Goal: Information Seeking & Learning: Learn about a topic

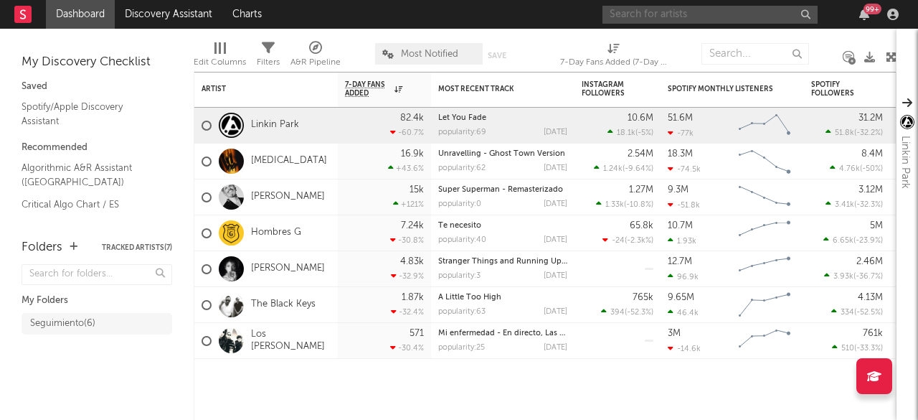
click at [661, 15] on input "text" at bounding box center [710, 15] width 215 height 18
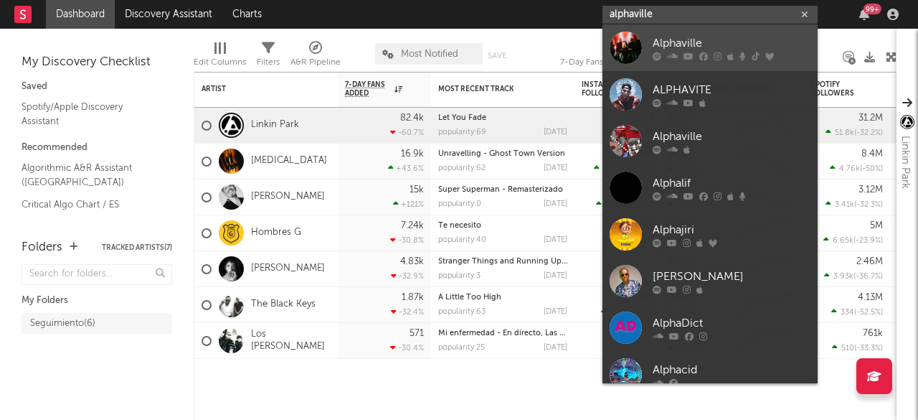
type input "alphaville"
click at [680, 46] on div "Alphaville" at bounding box center [732, 42] width 158 height 17
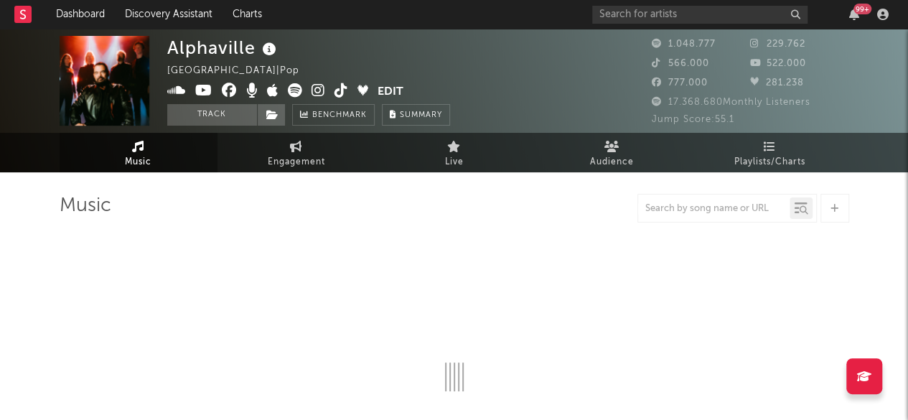
select select "6m"
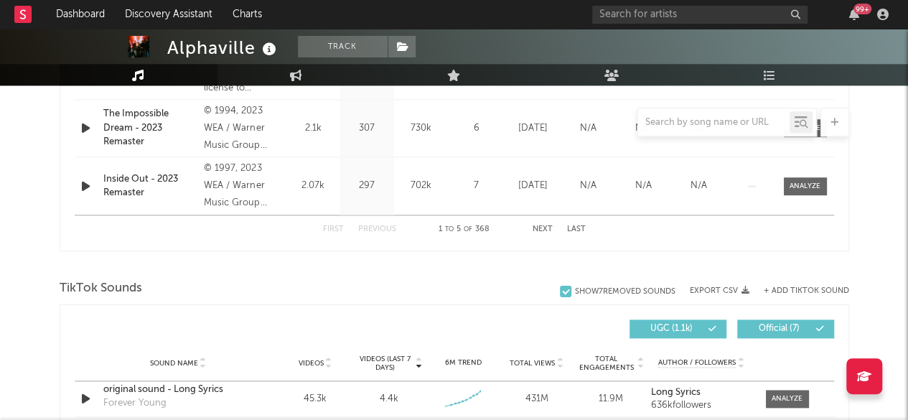
scroll to position [933, 0]
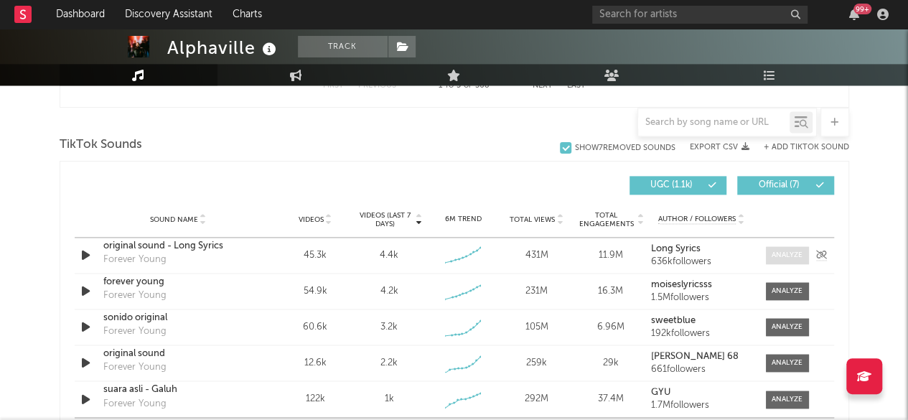
click at [791, 248] on span at bounding box center [787, 255] width 43 height 18
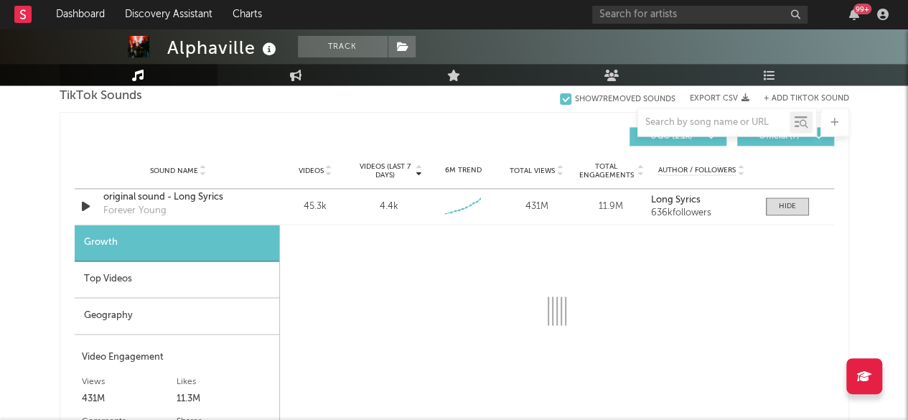
scroll to position [1005, 0]
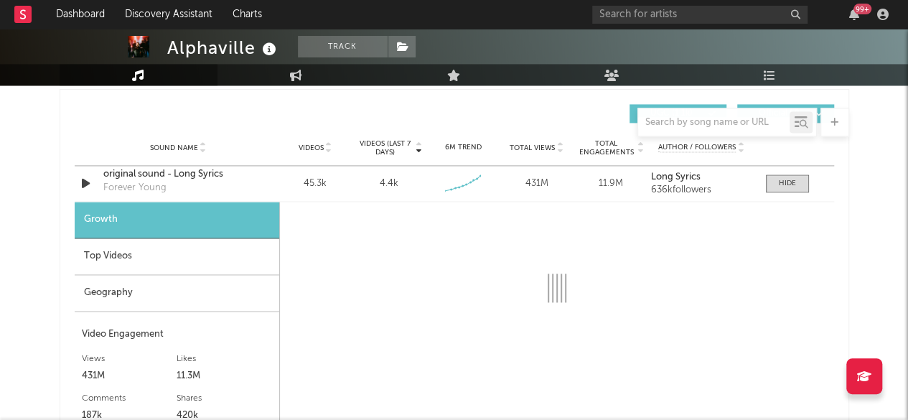
select select "6m"
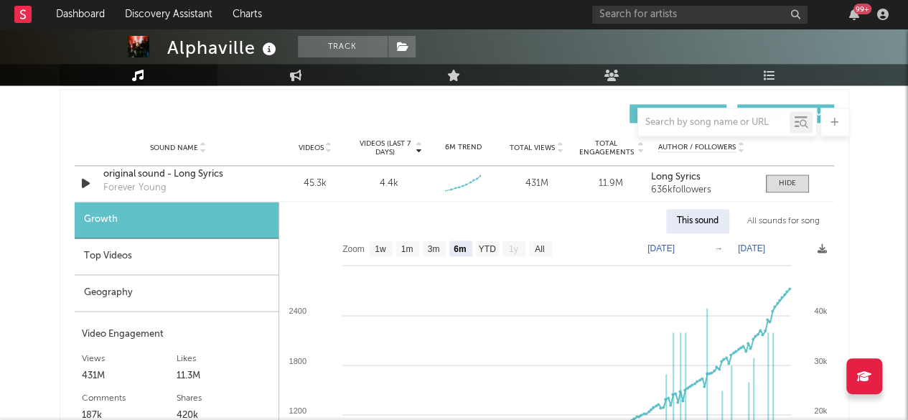
click at [116, 260] on div "Top Videos" at bounding box center [177, 256] width 204 height 37
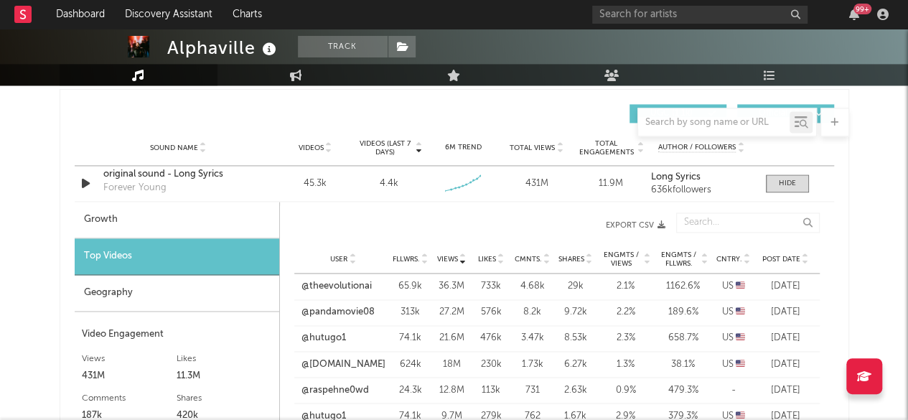
click at [745, 250] on div "User Fllwrs. Views Likes Cmnts. Shares Engmts / Views Engmts / Fllwrs. Cntry. P…" at bounding box center [556, 259] width 525 height 29
click at [745, 259] on icon at bounding box center [746, 262] width 7 height 6
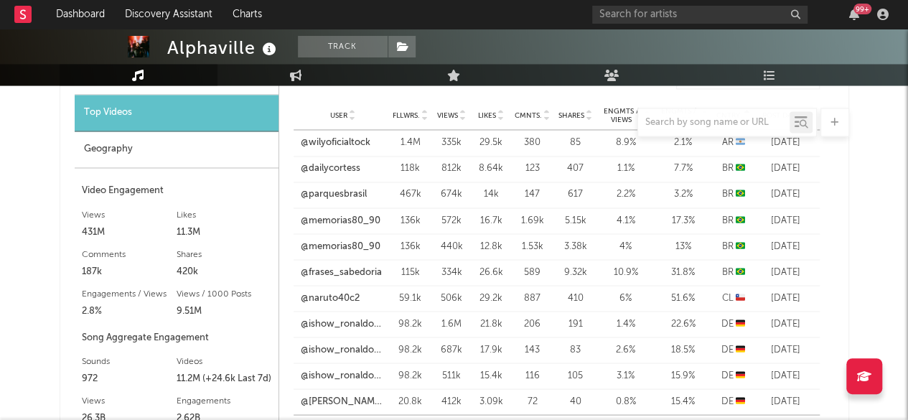
scroll to position [1292, 0]
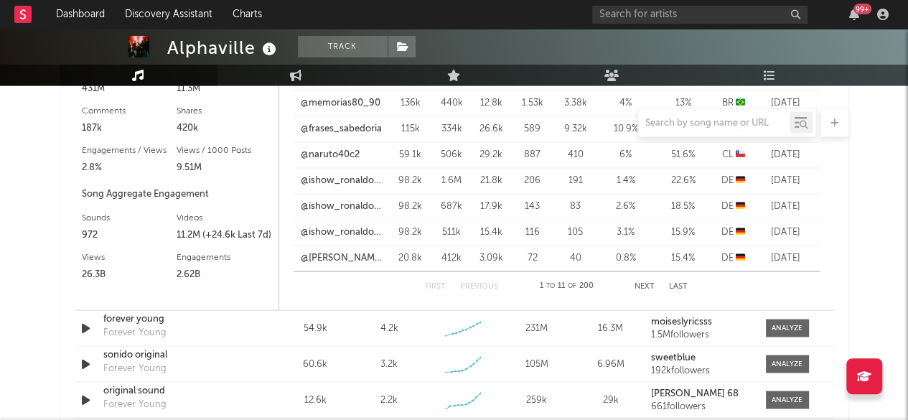
click at [645, 286] on button "Next" at bounding box center [644, 286] width 20 height 8
click at [643, 283] on button "Next" at bounding box center [644, 286] width 20 height 8
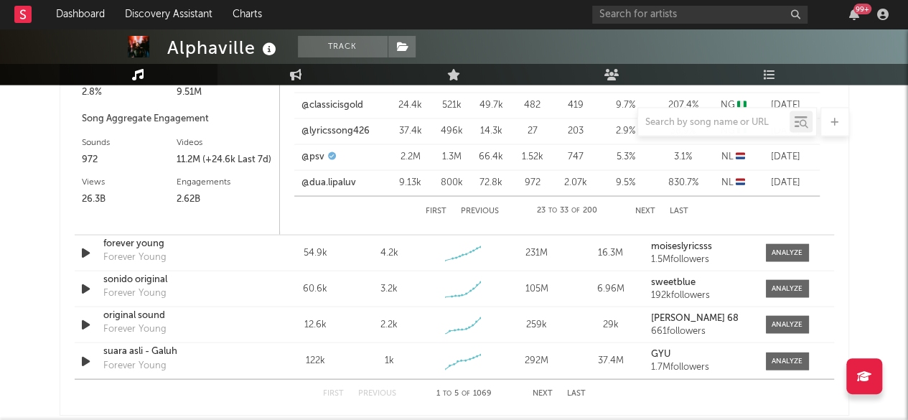
scroll to position [1435, 0]
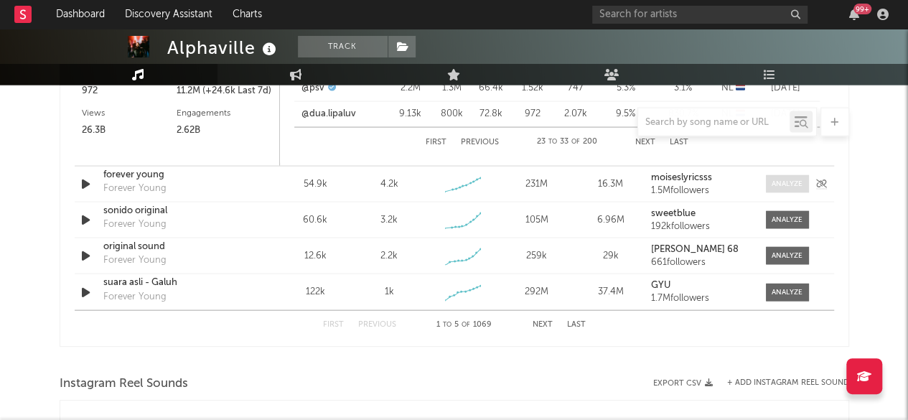
click at [781, 179] on div at bounding box center [786, 184] width 31 height 11
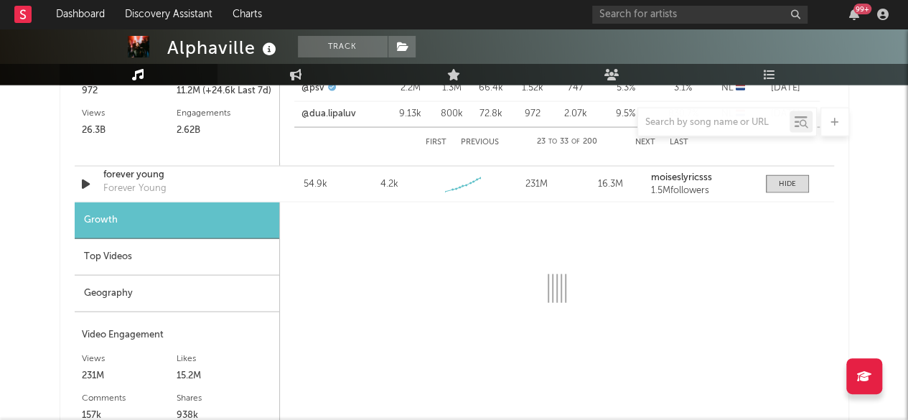
select select "6m"
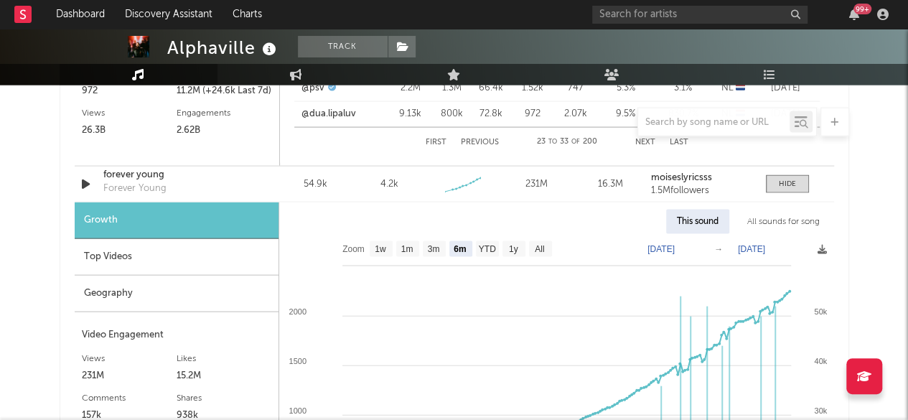
click at [121, 259] on div "Top Videos" at bounding box center [177, 257] width 204 height 37
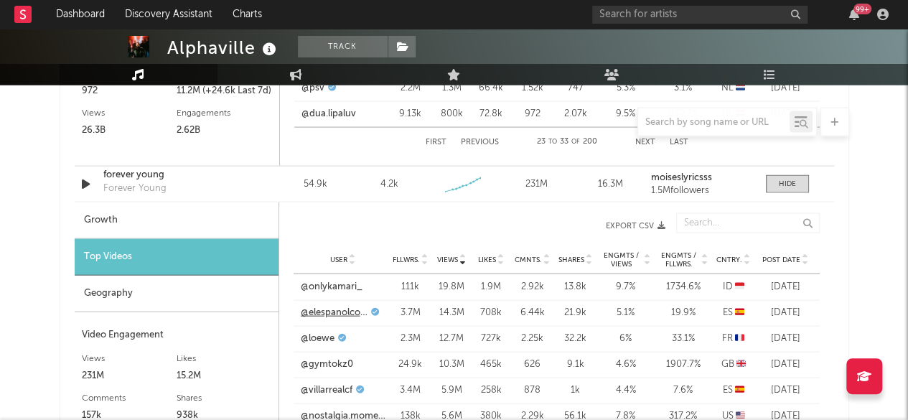
click at [333, 311] on link "@elespanolcom" at bounding box center [334, 313] width 67 height 14
click at [752, 254] on div "Cntry." at bounding box center [733, 259] width 43 height 11
click at [745, 260] on icon at bounding box center [746, 263] width 7 height 6
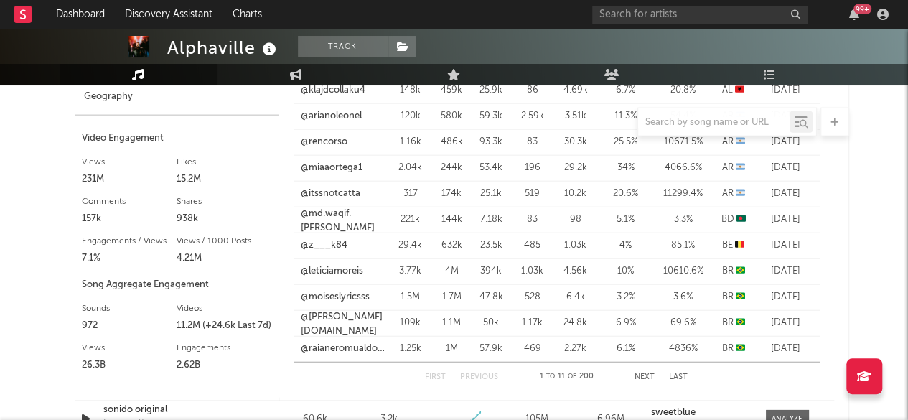
scroll to position [1650, 0]
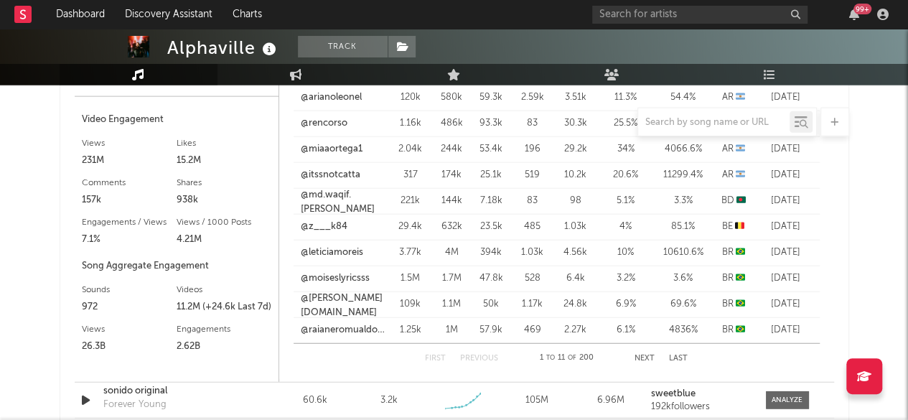
click at [640, 355] on button "Next" at bounding box center [644, 358] width 20 height 8
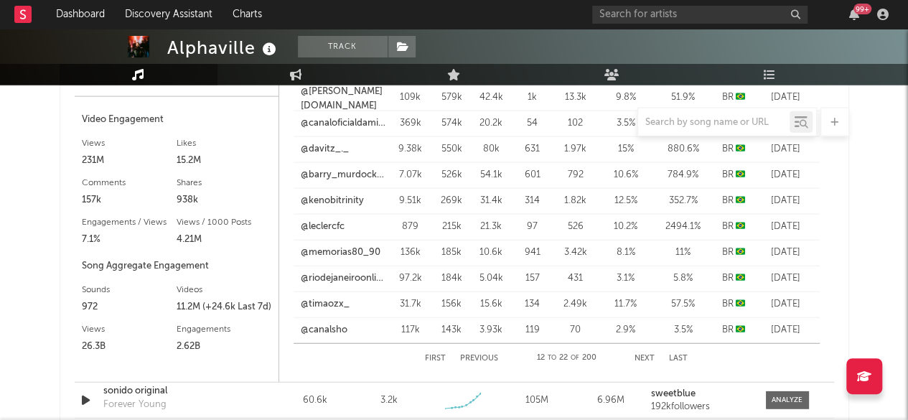
click at [640, 355] on button "Next" at bounding box center [644, 358] width 20 height 8
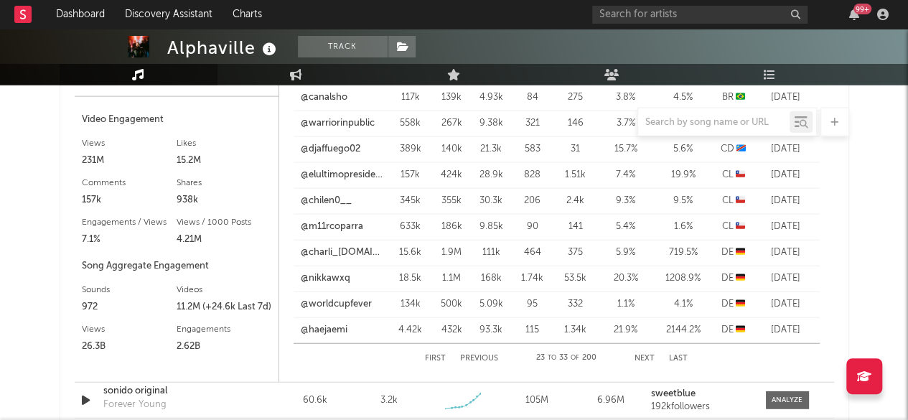
click at [640, 355] on button "Next" at bounding box center [644, 358] width 20 height 8
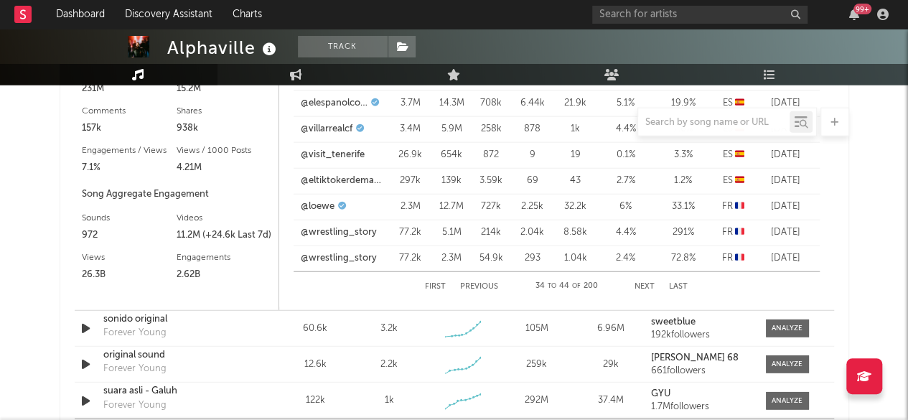
scroll to position [1866, 0]
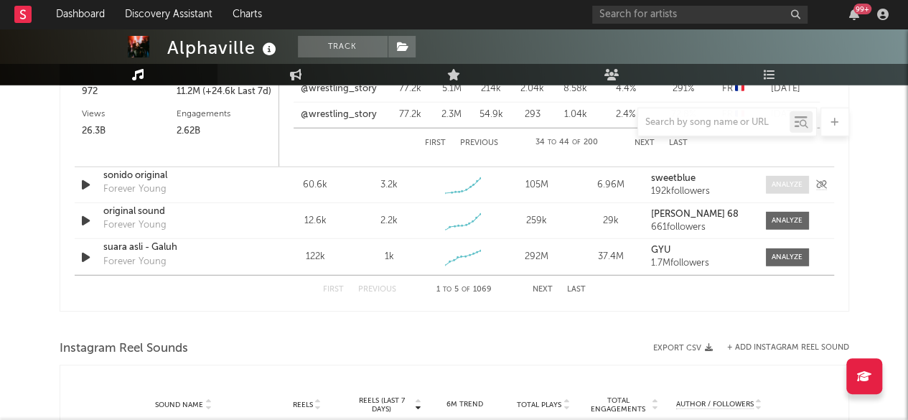
click at [776, 185] on div at bounding box center [786, 184] width 31 height 11
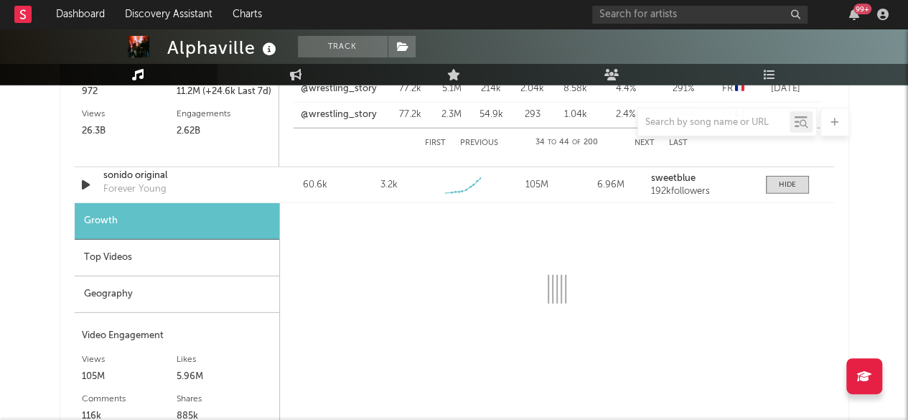
click at [113, 257] on div "Top Videos" at bounding box center [177, 258] width 204 height 37
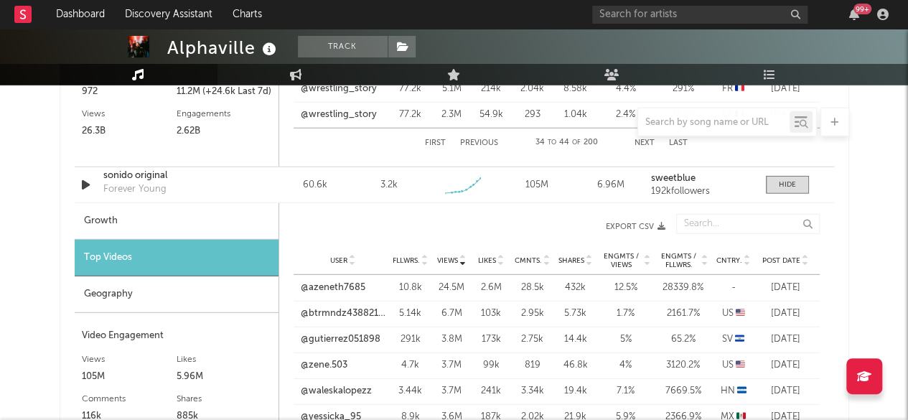
click at [749, 255] on icon at bounding box center [746, 258] width 7 height 6
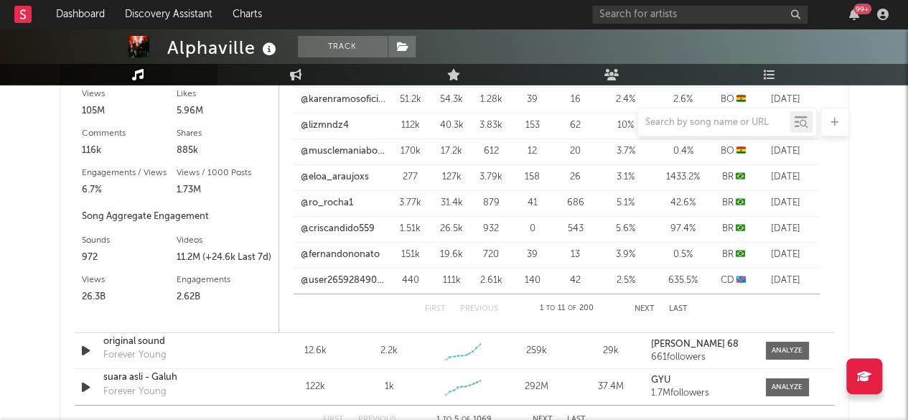
scroll to position [2153, 0]
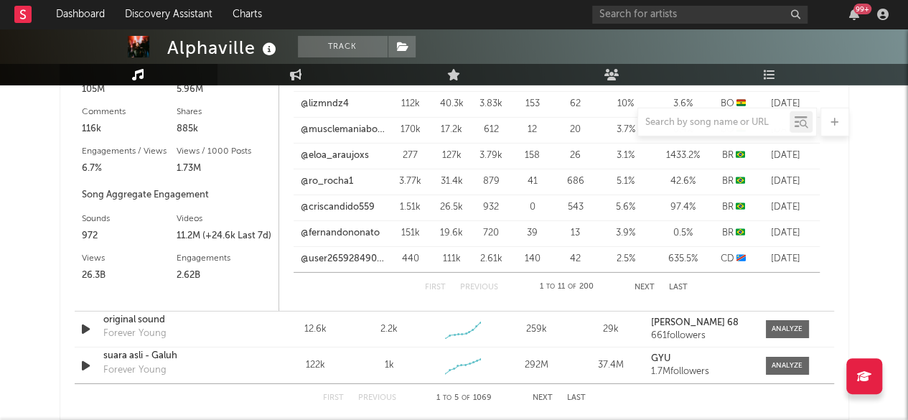
click at [650, 288] on button "Next" at bounding box center [644, 287] width 20 height 8
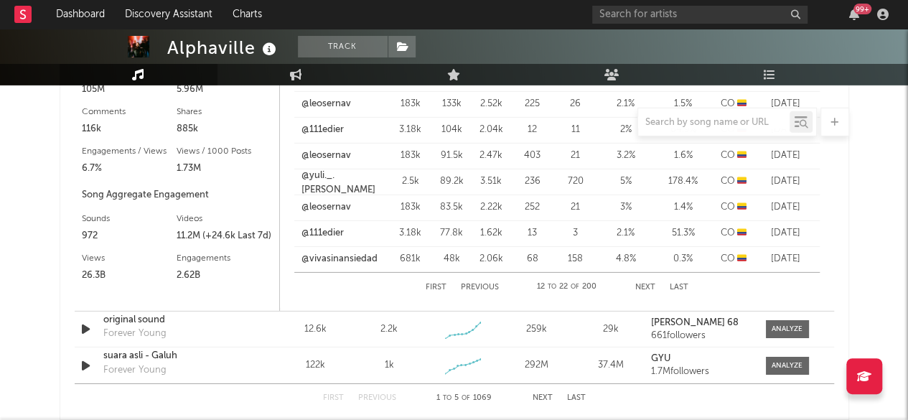
click at [650, 288] on button "Next" at bounding box center [645, 287] width 20 height 8
click at [650, 288] on button "Next" at bounding box center [644, 287] width 20 height 8
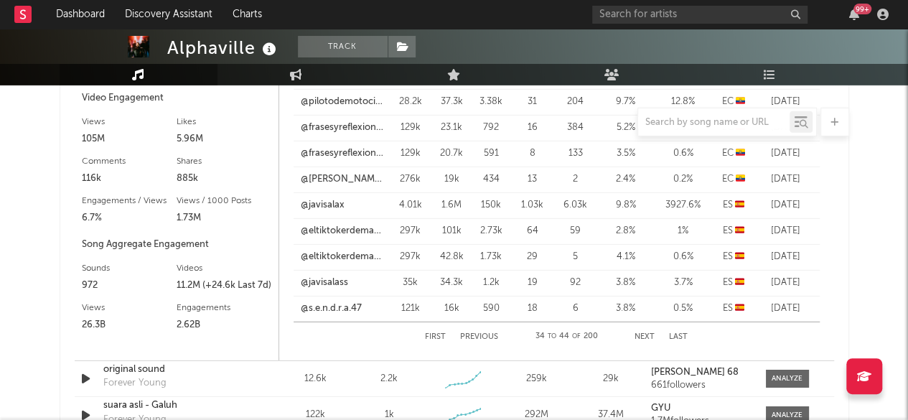
scroll to position [2081, 0]
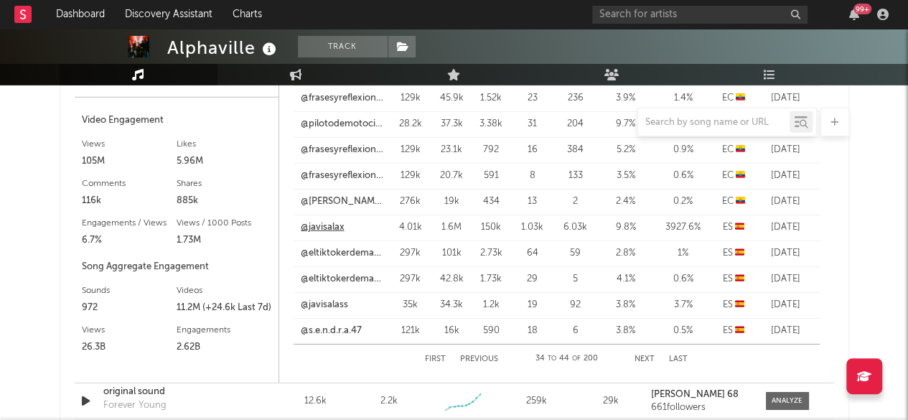
click at [331, 225] on link "@javisalax" at bounding box center [323, 227] width 44 height 14
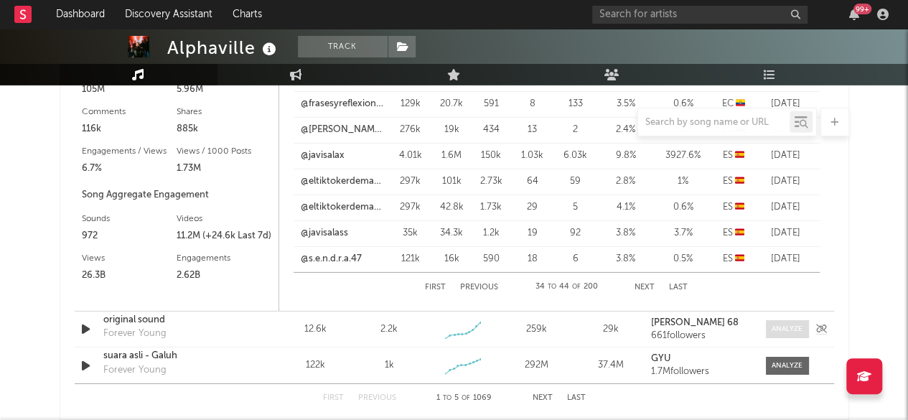
click at [785, 328] on div at bounding box center [786, 329] width 31 height 11
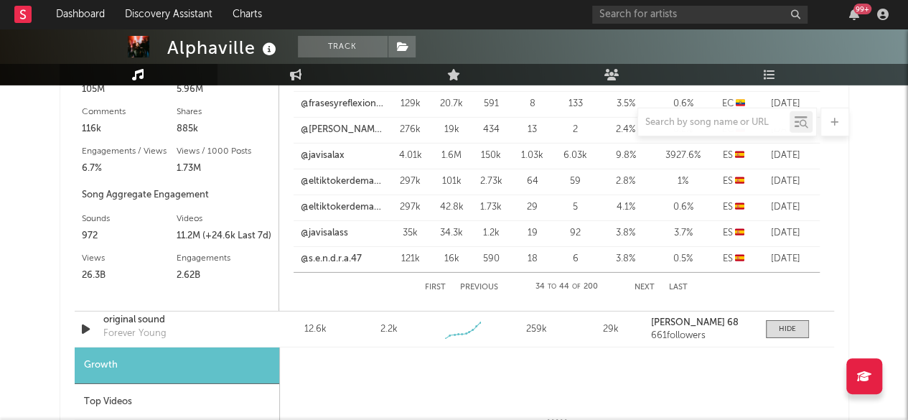
scroll to position [2224, 0]
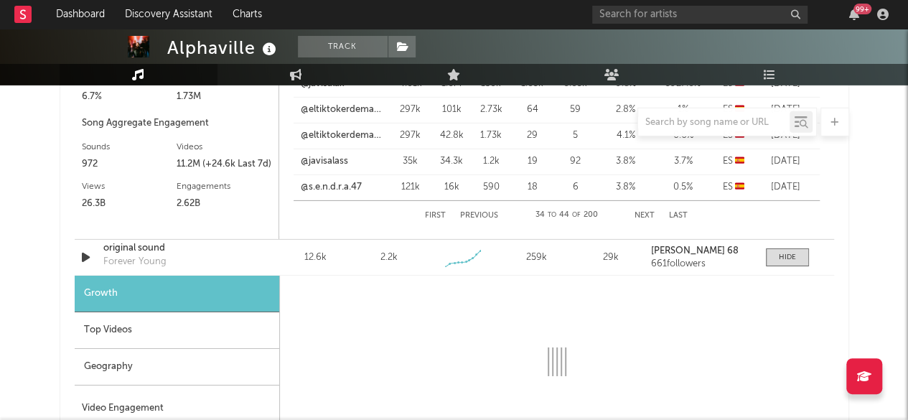
select select "1w"
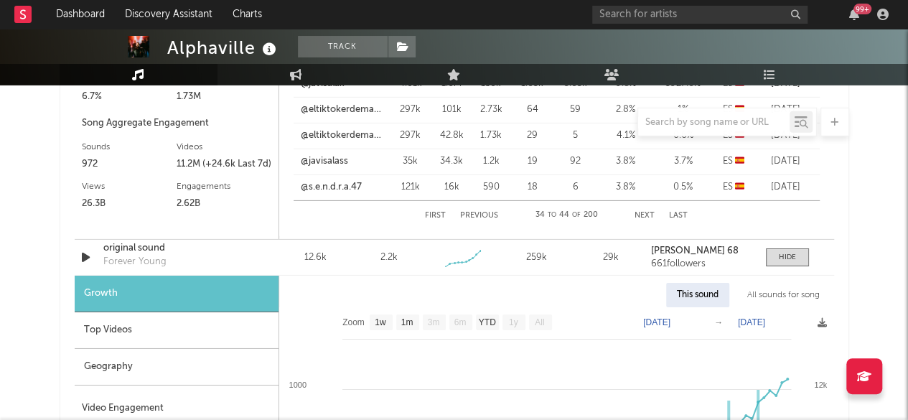
click at [129, 324] on div "Top Videos" at bounding box center [177, 330] width 204 height 37
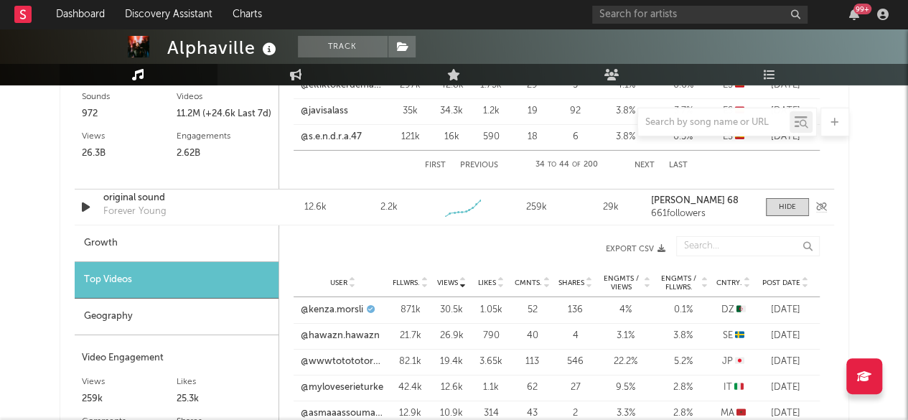
scroll to position [2296, 0]
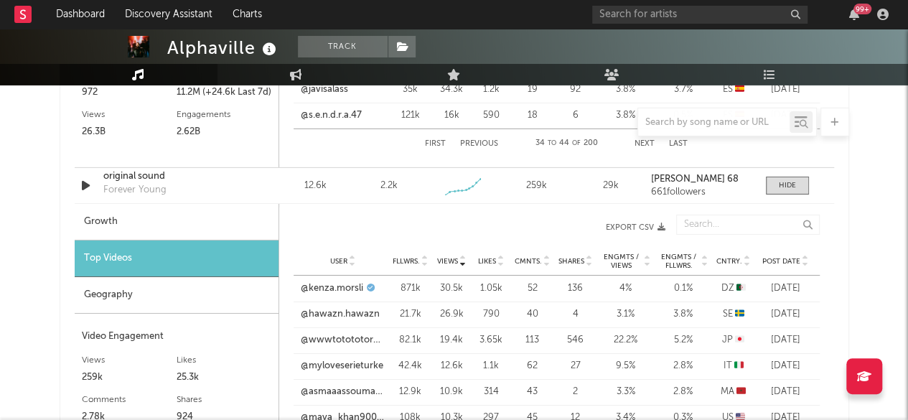
click at [748, 255] on icon at bounding box center [746, 258] width 7 height 6
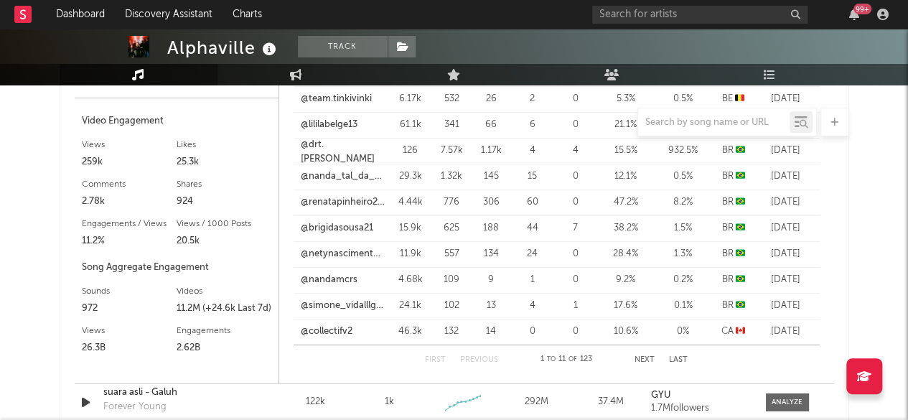
scroll to position [2583, 0]
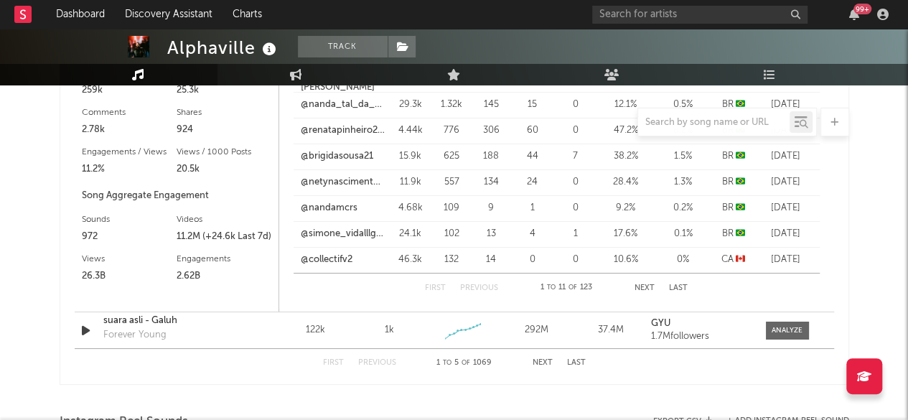
click at [639, 288] on button "Next" at bounding box center [644, 288] width 20 height 8
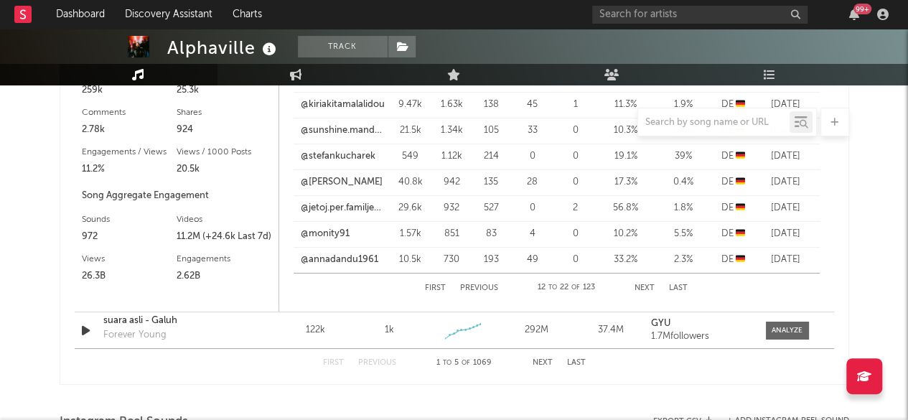
click at [639, 288] on button "Next" at bounding box center [644, 288] width 20 height 8
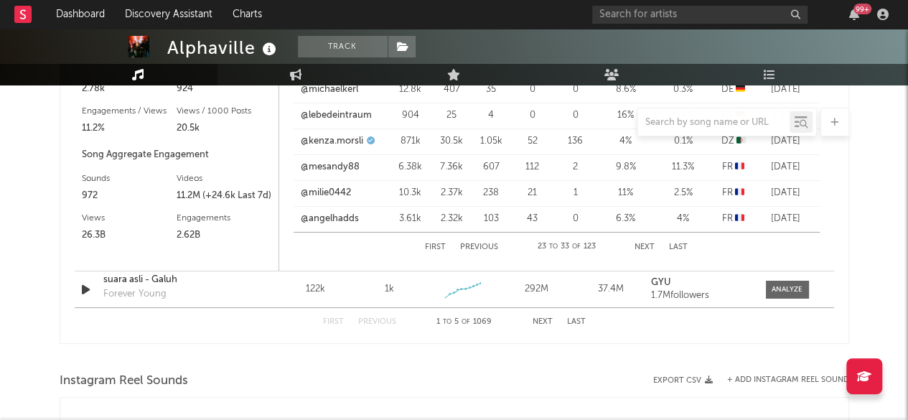
scroll to position [2655, 0]
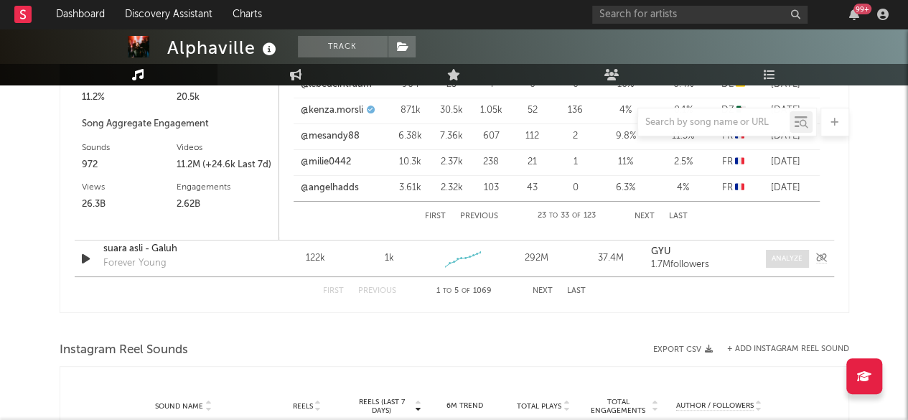
click at [784, 257] on div at bounding box center [786, 258] width 31 height 11
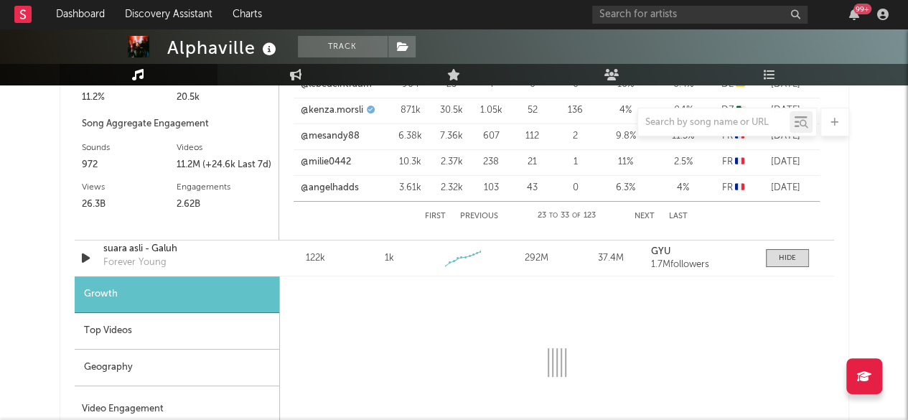
click at [116, 331] on div "Top Videos" at bounding box center [177, 331] width 204 height 37
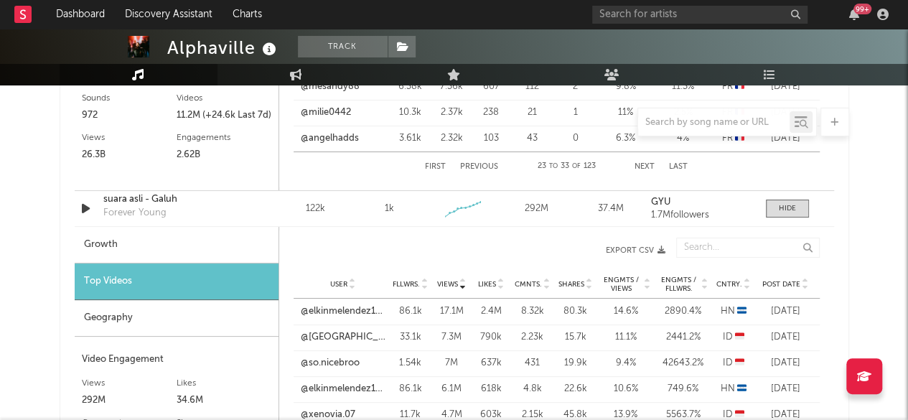
scroll to position [2727, 0]
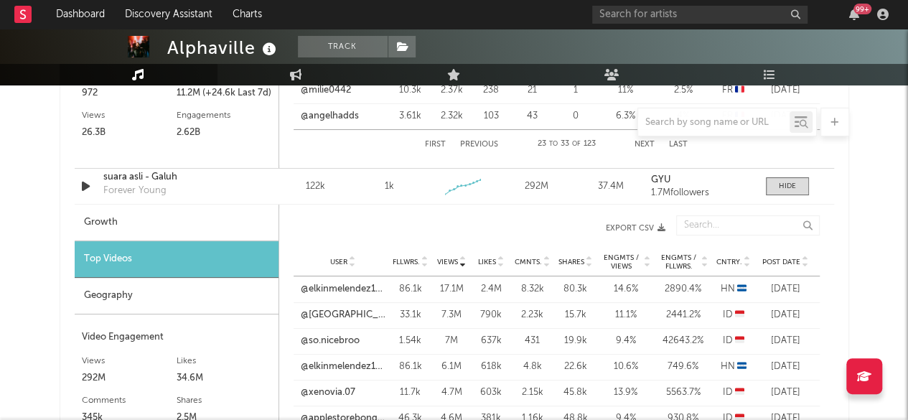
click at [746, 256] on icon at bounding box center [746, 259] width 7 height 6
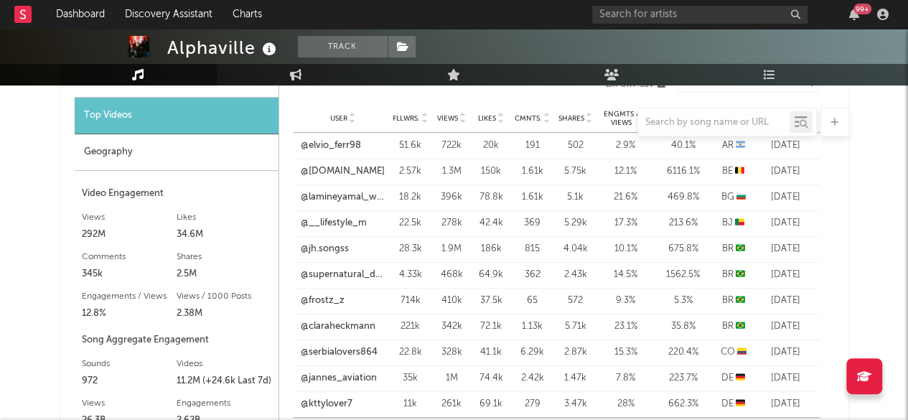
scroll to position [2942, 0]
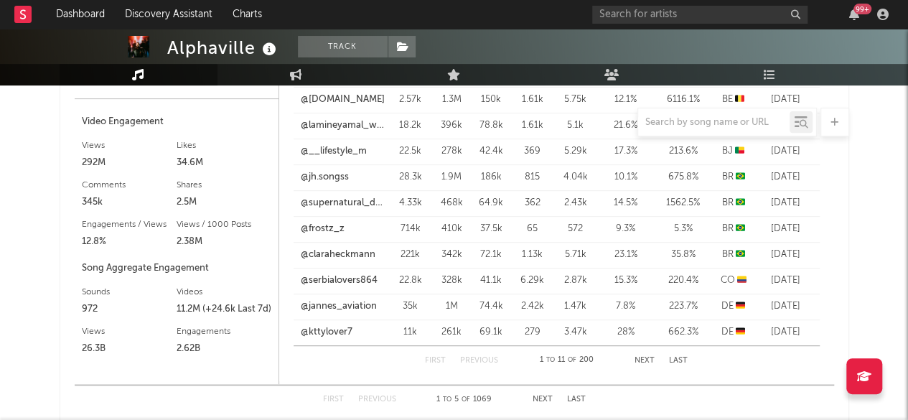
click at [637, 357] on button "Next" at bounding box center [644, 361] width 20 height 8
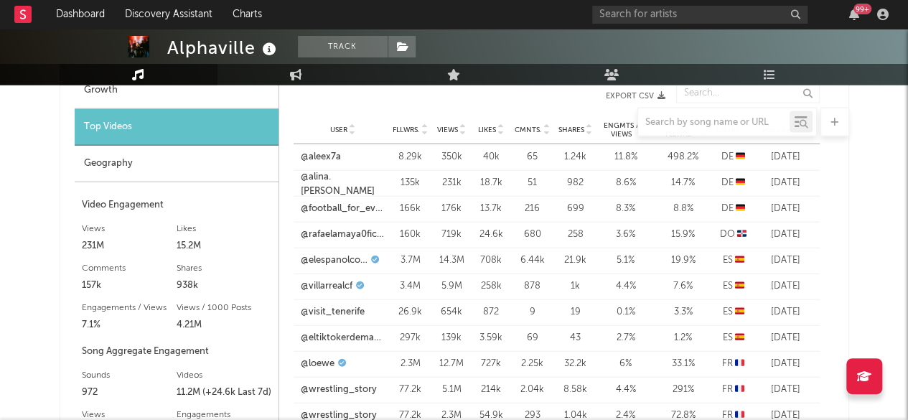
scroll to position [1579, 0]
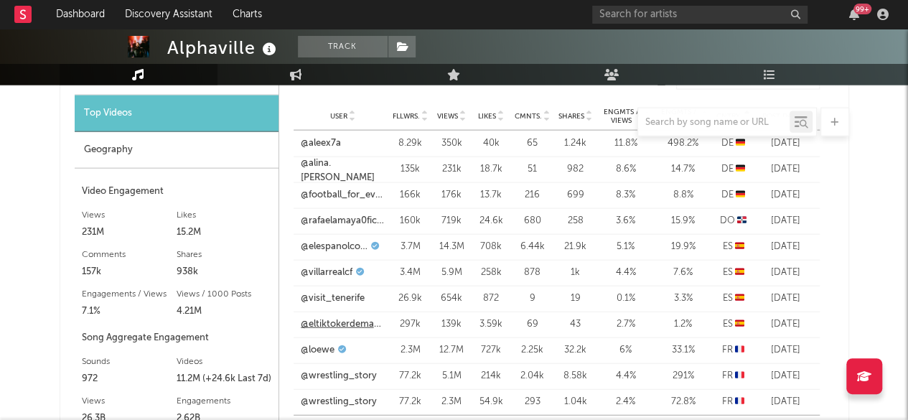
click at [342, 324] on link "@eltiktokerdemadrid" at bounding box center [343, 324] width 85 height 14
click at [330, 246] on link "@elespanolcom" at bounding box center [334, 247] width 67 height 14
click at [334, 273] on link "@villarrealcf" at bounding box center [327, 272] width 52 height 14
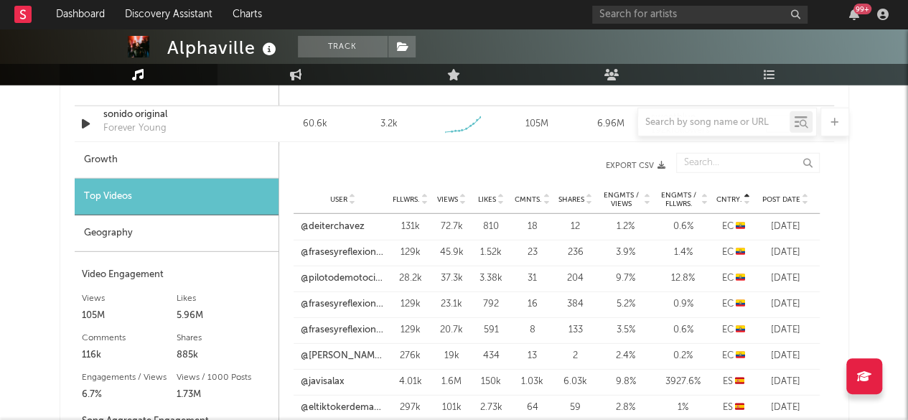
scroll to position [2081, 0]
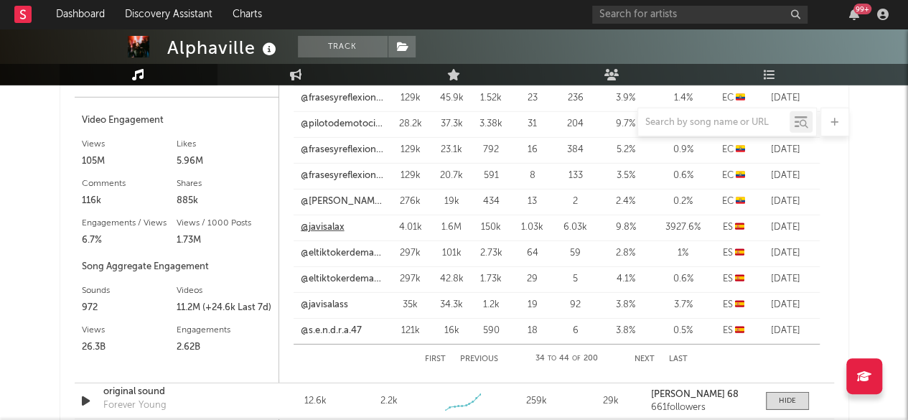
click at [326, 223] on link "@javisalax" at bounding box center [323, 227] width 44 height 14
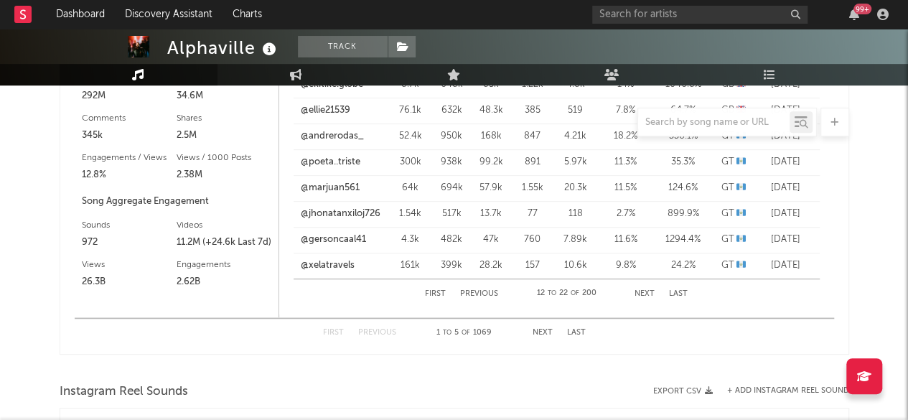
scroll to position [3014, 0]
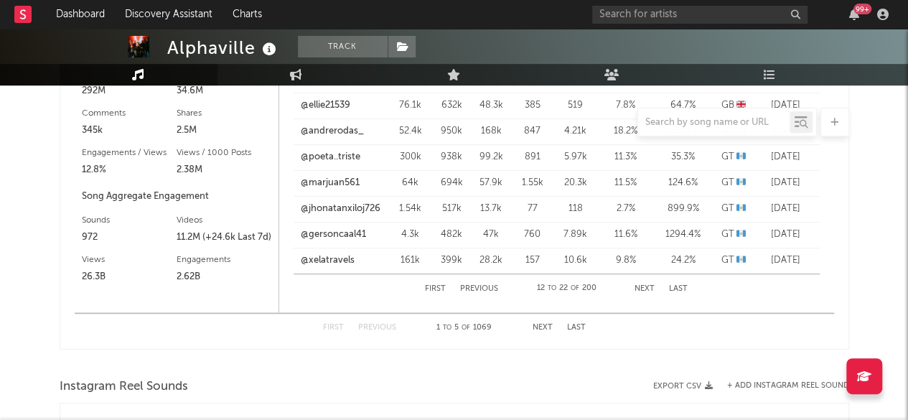
click at [547, 325] on button "Next" at bounding box center [542, 328] width 20 height 8
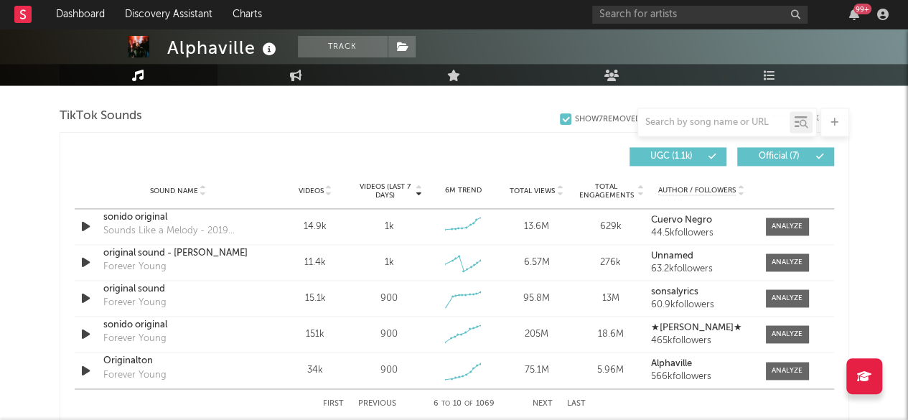
scroll to position [984, 0]
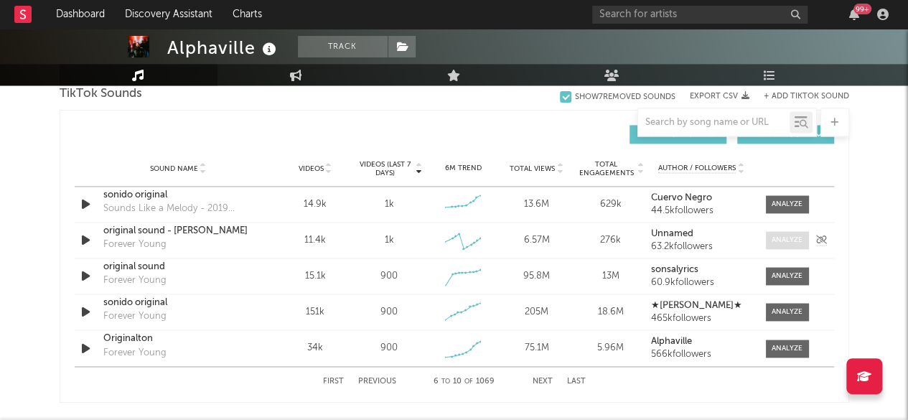
click at [780, 232] on span at bounding box center [787, 240] width 43 height 18
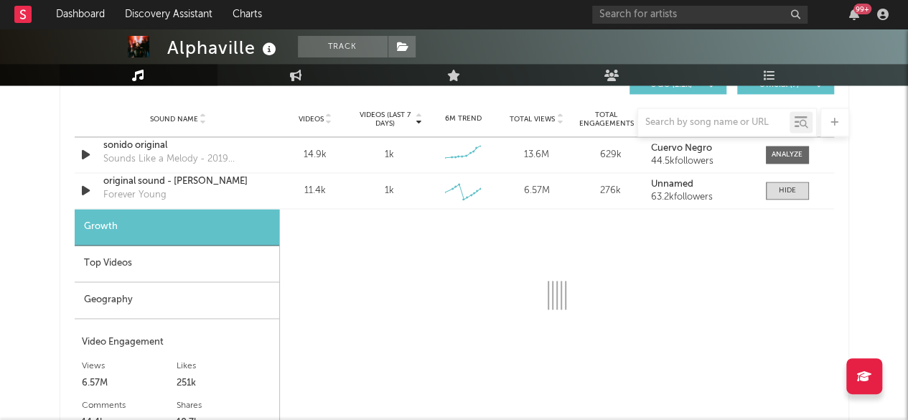
scroll to position [1055, 0]
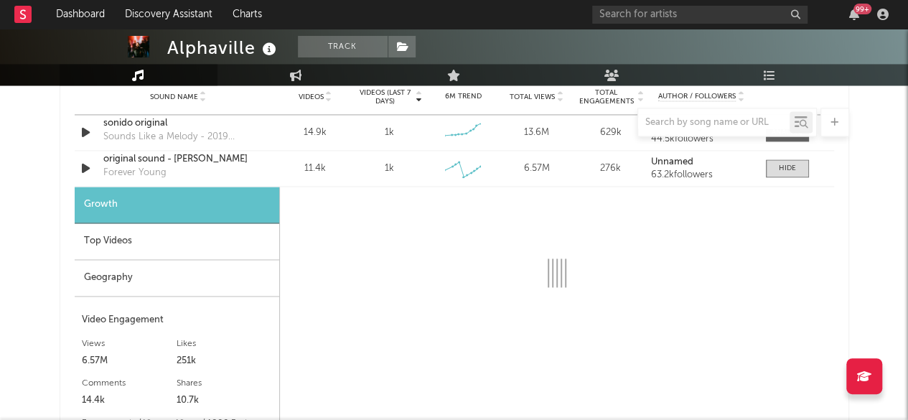
click at [124, 241] on div "Top Videos" at bounding box center [177, 241] width 204 height 37
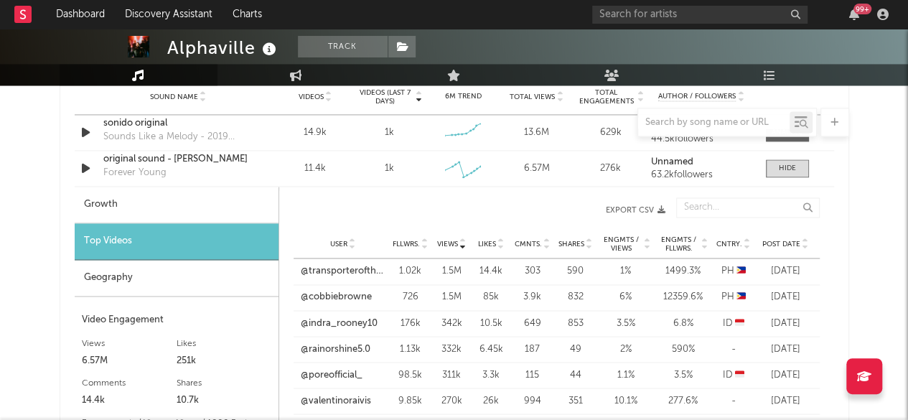
click at [743, 240] on icon at bounding box center [746, 241] width 7 height 6
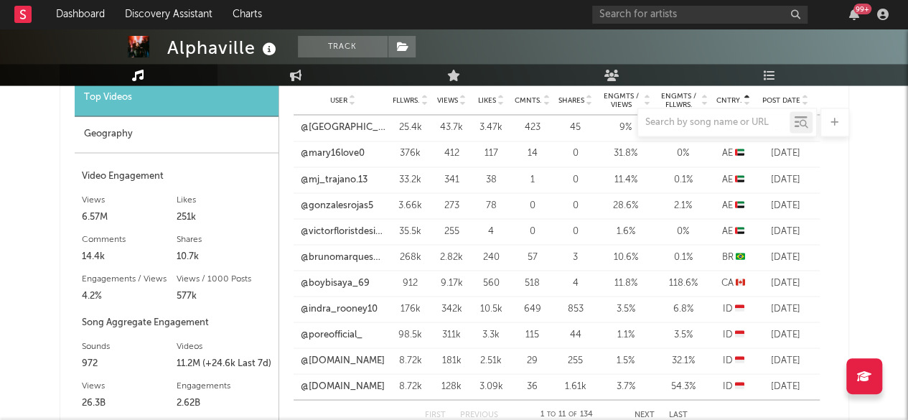
scroll to position [1271, 0]
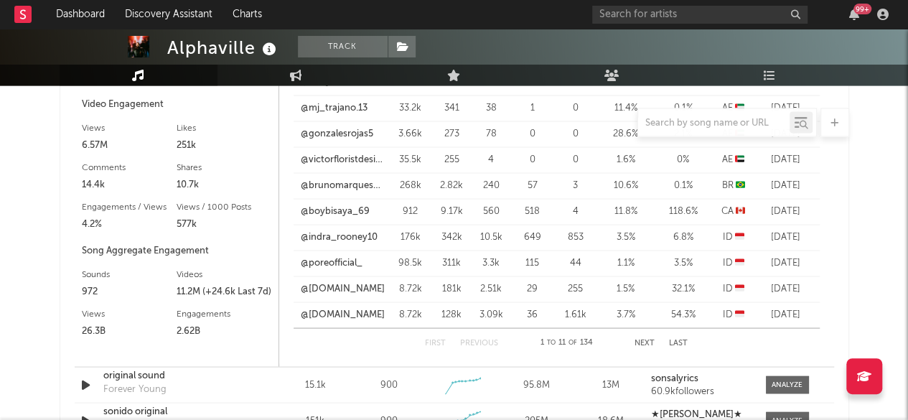
click at [641, 339] on button "Next" at bounding box center [644, 343] width 20 height 8
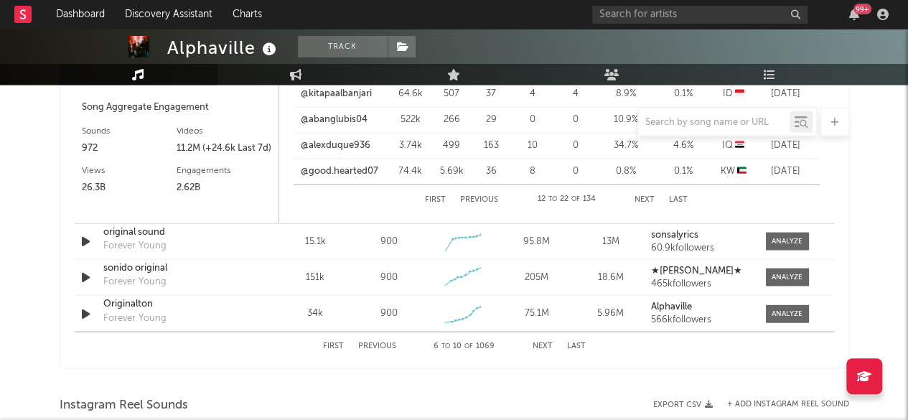
scroll to position [1414, 0]
click at [784, 235] on div at bounding box center [786, 240] width 31 height 11
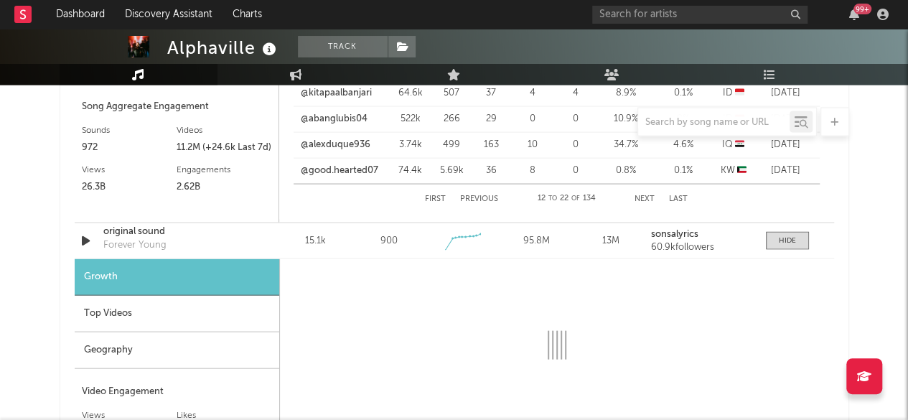
select select "1w"
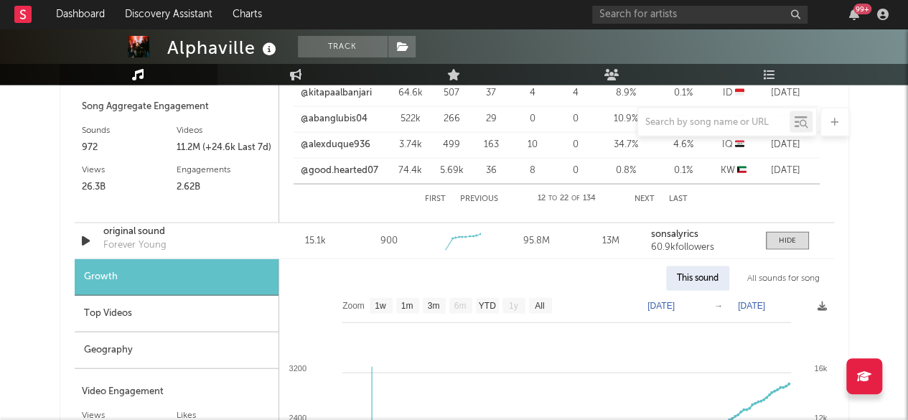
click at [105, 311] on div "Top Videos" at bounding box center [177, 314] width 204 height 37
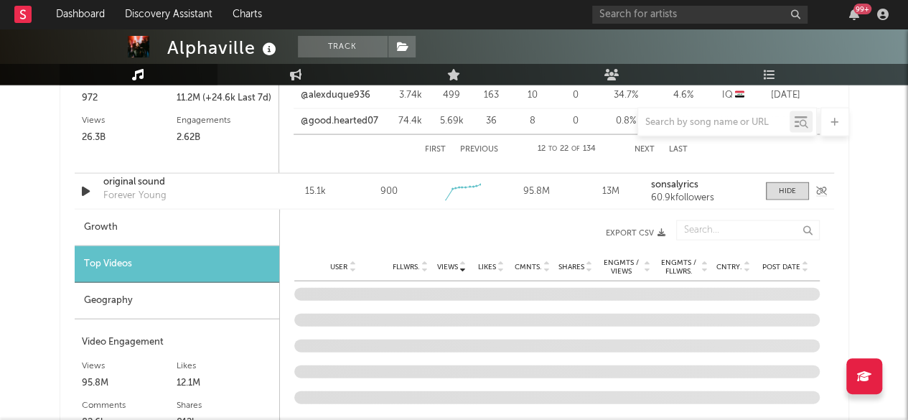
scroll to position [1486, 0]
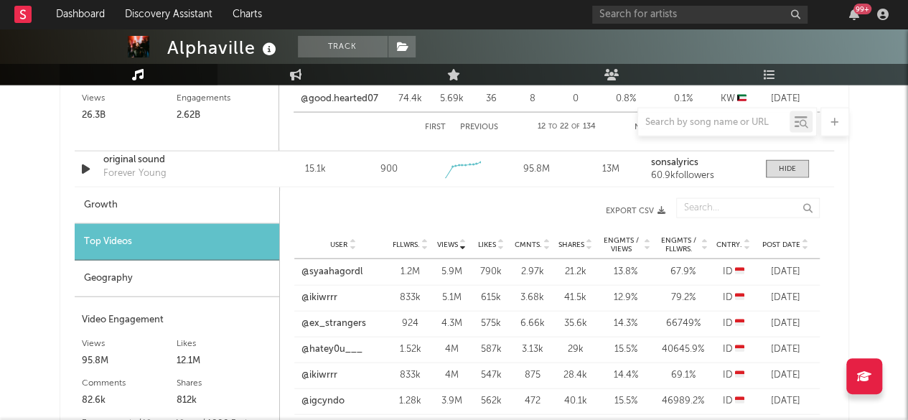
click at [749, 235] on div "User Fllwrs. Views Likes Cmnts. Shares Engmts / Views Engmts / Fllwrs. Cntry. P…" at bounding box center [556, 244] width 525 height 29
click at [746, 245] on icon at bounding box center [746, 248] width 7 height 6
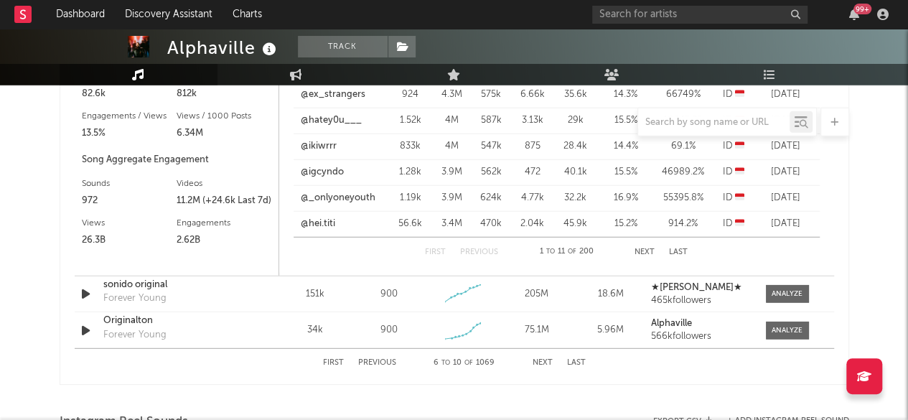
scroll to position [1845, 0]
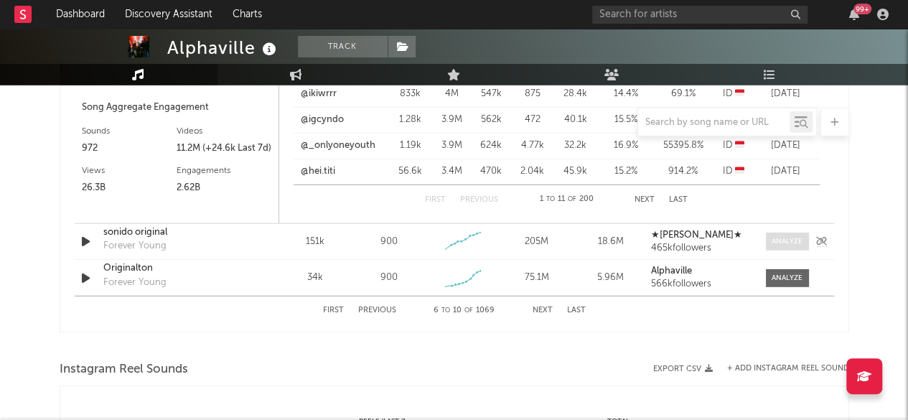
click at [772, 240] on div at bounding box center [786, 241] width 31 height 11
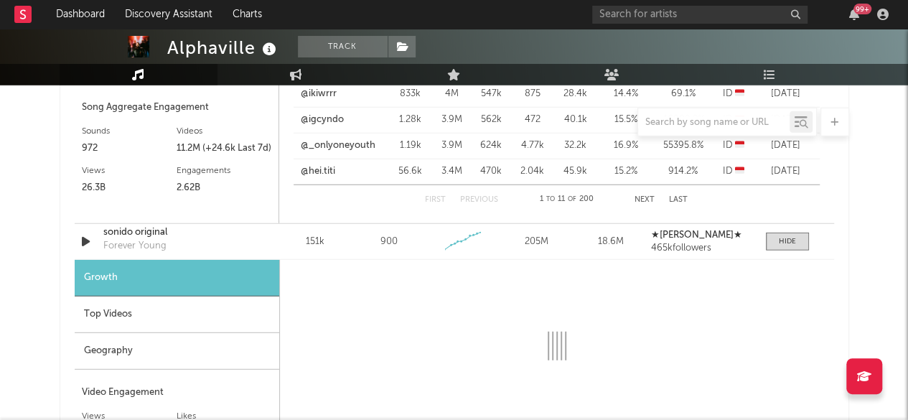
click at [127, 316] on div "Top Videos" at bounding box center [177, 314] width 204 height 37
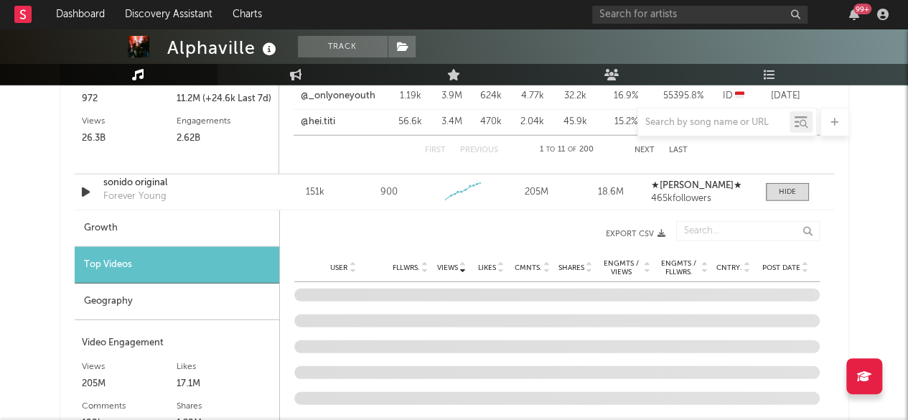
scroll to position [1916, 0]
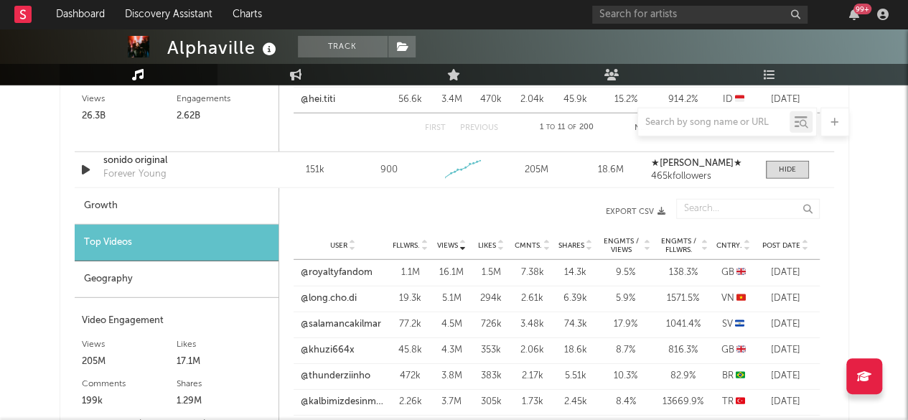
click at [748, 240] on icon at bounding box center [746, 243] width 7 height 6
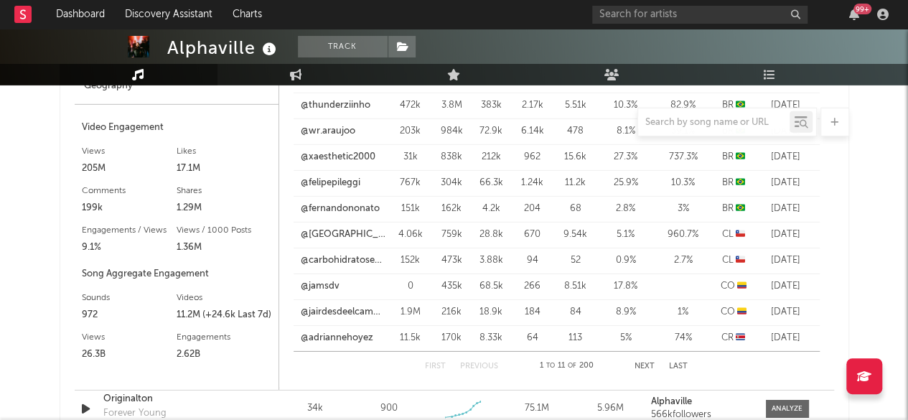
scroll to position [2132, 0]
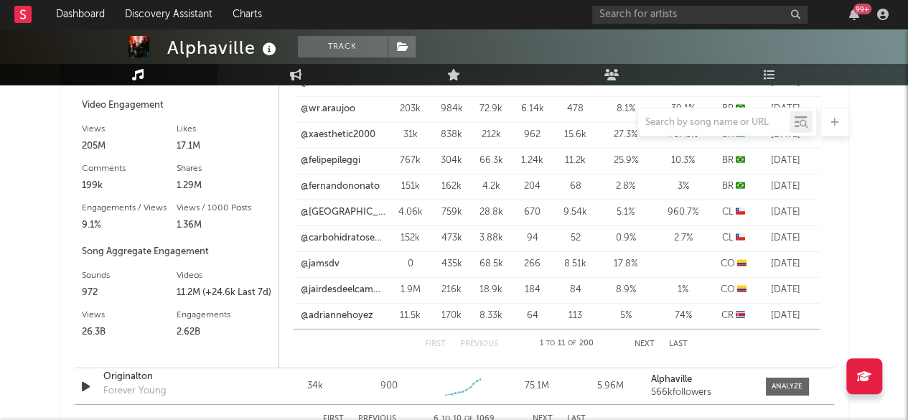
click at [649, 344] on button "Next" at bounding box center [644, 344] width 20 height 8
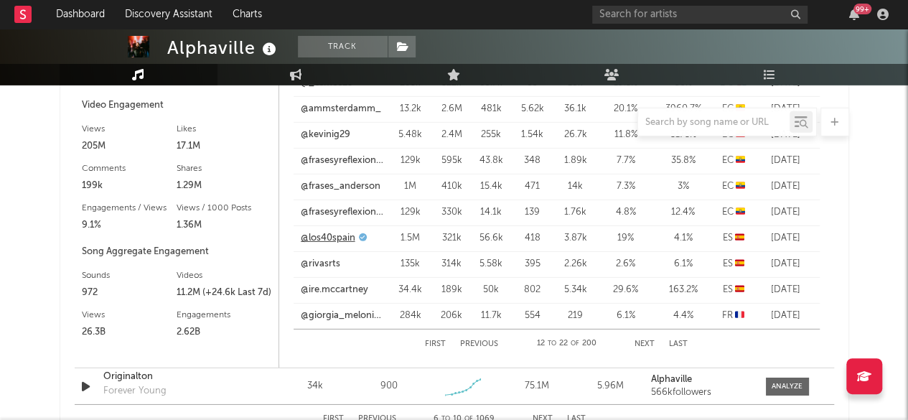
click at [334, 232] on link "@los40spain" at bounding box center [328, 238] width 55 height 14
click at [350, 287] on link "@ire.mccartney" at bounding box center [334, 290] width 67 height 14
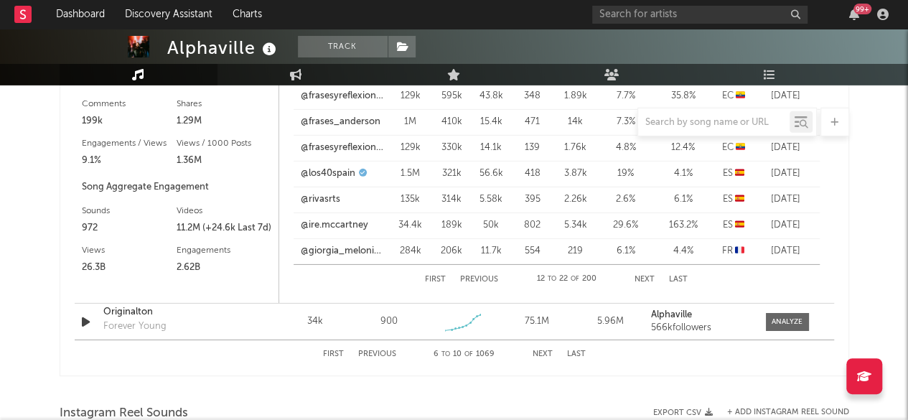
scroll to position [2275, 0]
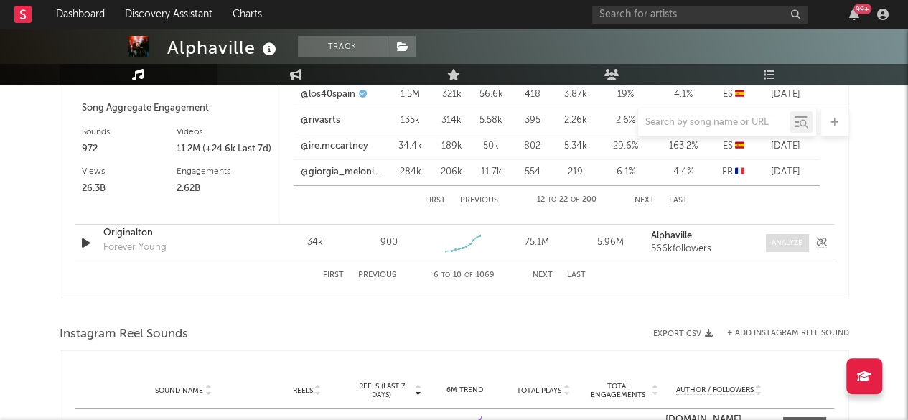
click at [794, 240] on div at bounding box center [786, 242] width 31 height 11
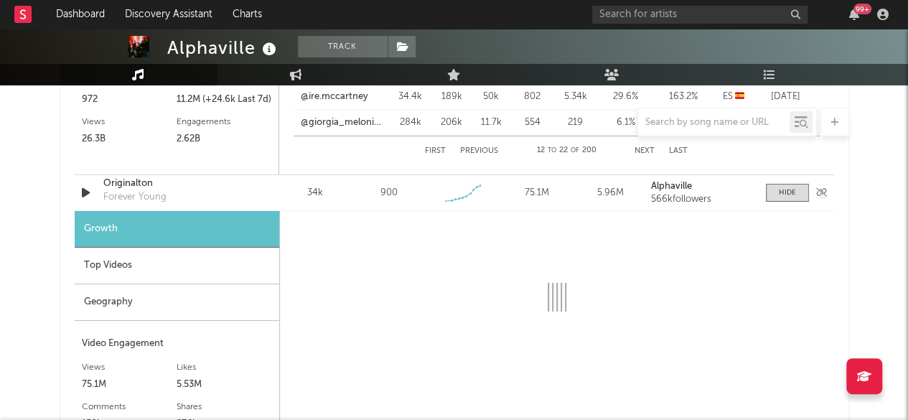
scroll to position [2347, 0]
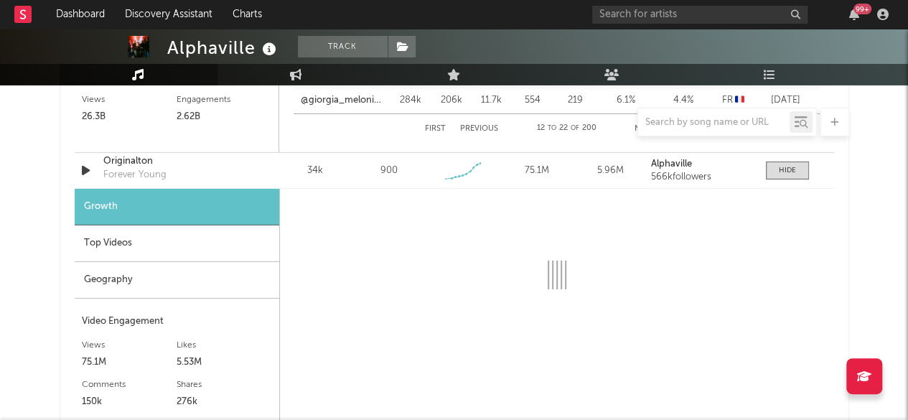
click at [108, 231] on div "Top Videos" at bounding box center [177, 243] width 204 height 37
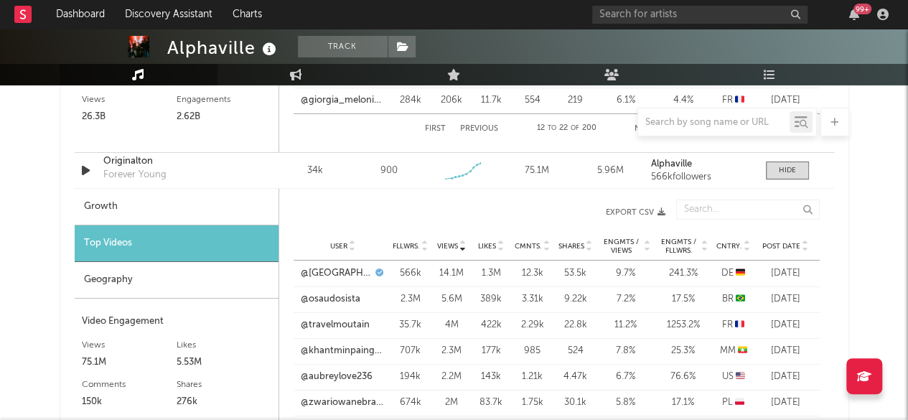
click at [743, 237] on div "User Fllwrs. Views Likes Cmnts. Shares Engmts / Views Engmts / Fllwrs. Cntry. P…" at bounding box center [556, 246] width 526 height 29
click at [747, 240] on icon at bounding box center [746, 243] width 7 height 6
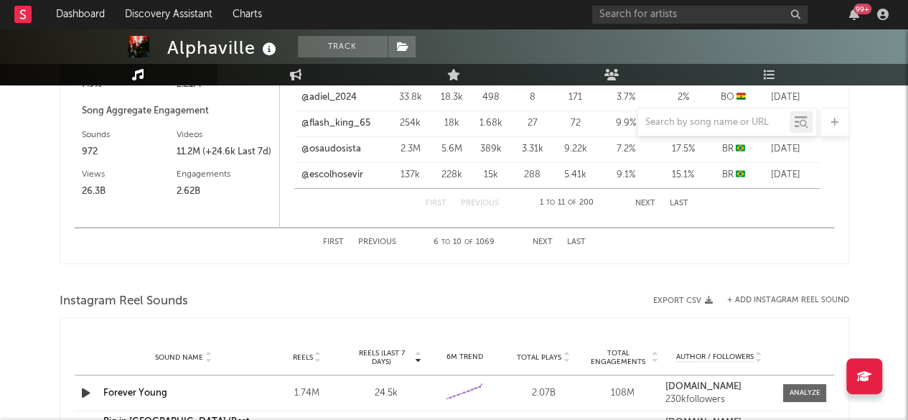
scroll to position [2706, 0]
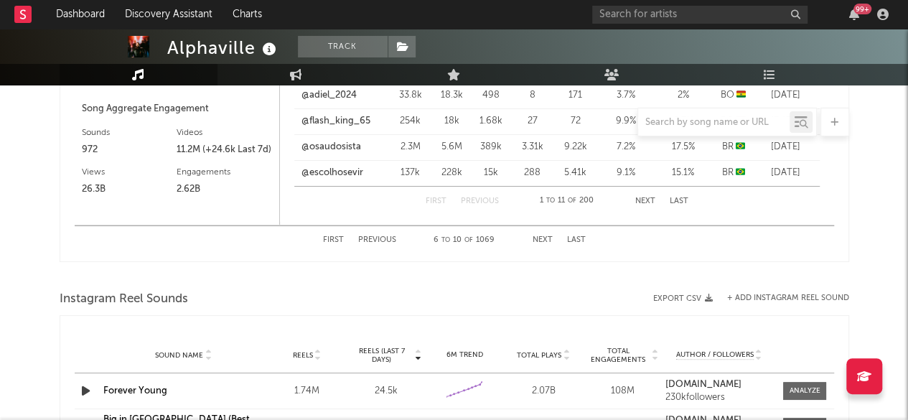
click at [640, 199] on button "Next" at bounding box center [645, 201] width 20 height 8
click at [640, 199] on button "Next" at bounding box center [644, 201] width 20 height 8
click at [640, 199] on button "Next" at bounding box center [645, 201] width 20 height 8
click at [647, 197] on button "Next" at bounding box center [644, 201] width 20 height 8
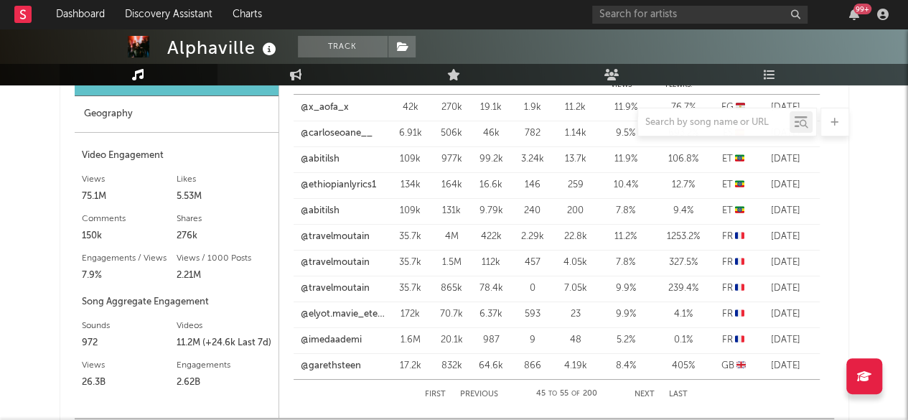
scroll to position [2490, 0]
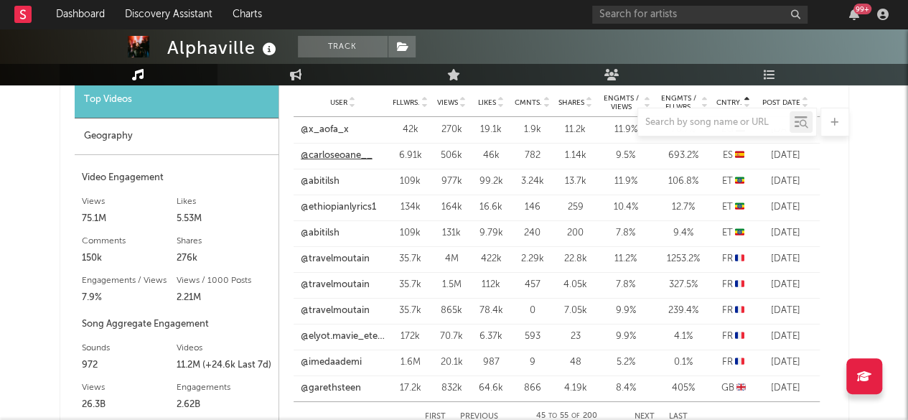
click at [323, 149] on link "@carloseoane__" at bounding box center [337, 156] width 72 height 14
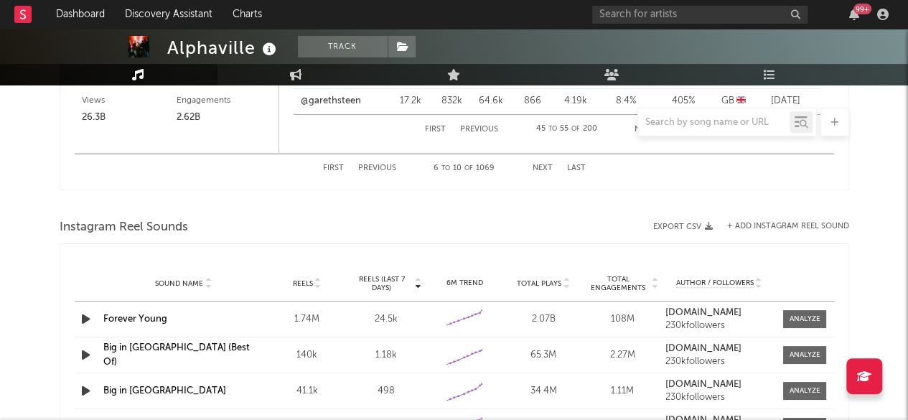
scroll to position [2849, 0]
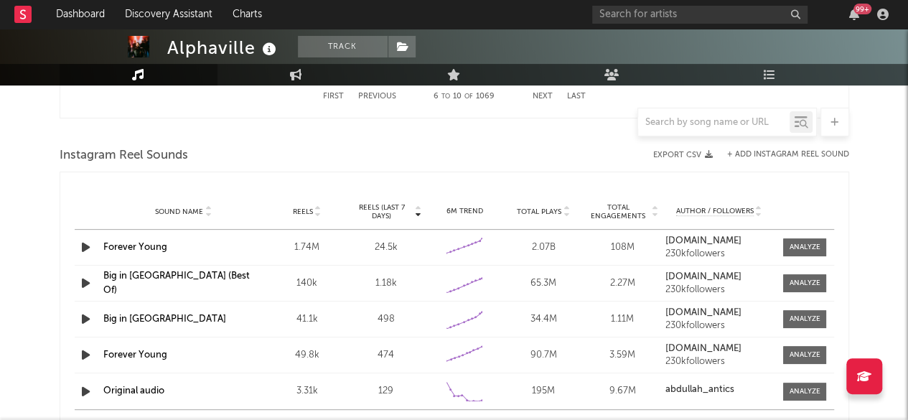
click at [120, 243] on link "Forever Young" at bounding box center [135, 247] width 64 height 9
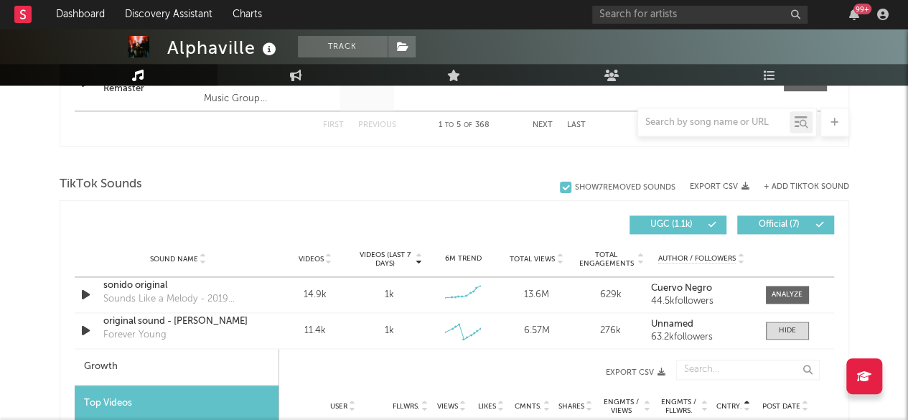
scroll to position [912, 0]
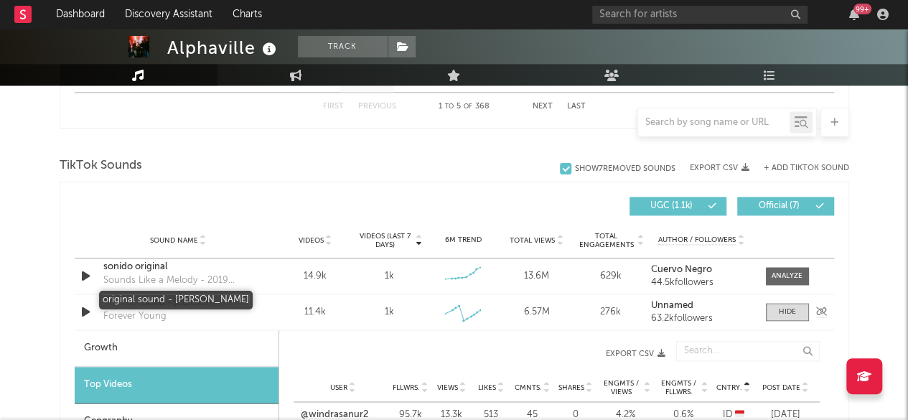
click at [181, 301] on div "original sound - [PERSON_NAME]" at bounding box center [178, 303] width 150 height 14
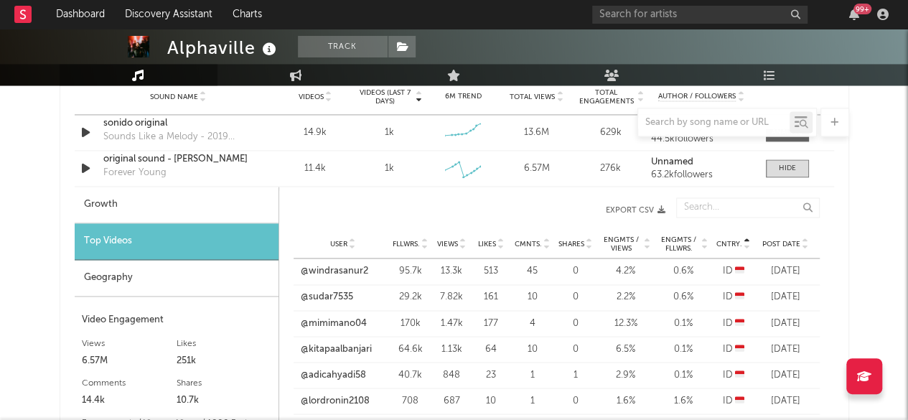
click at [118, 268] on div "Geography" at bounding box center [177, 278] width 204 height 37
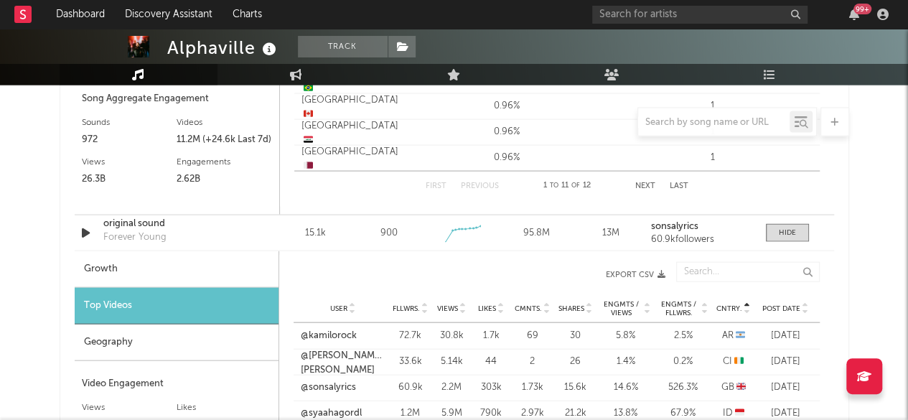
scroll to position [1486, 0]
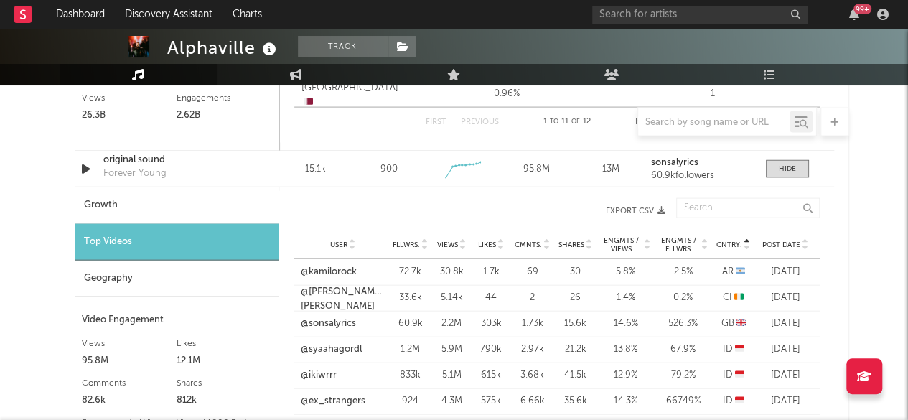
click at [144, 285] on div "Geography" at bounding box center [177, 278] width 204 height 37
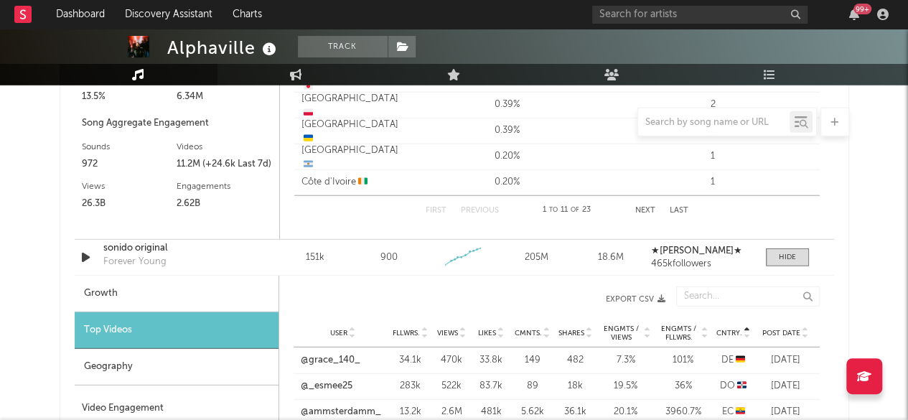
scroll to position [1916, 0]
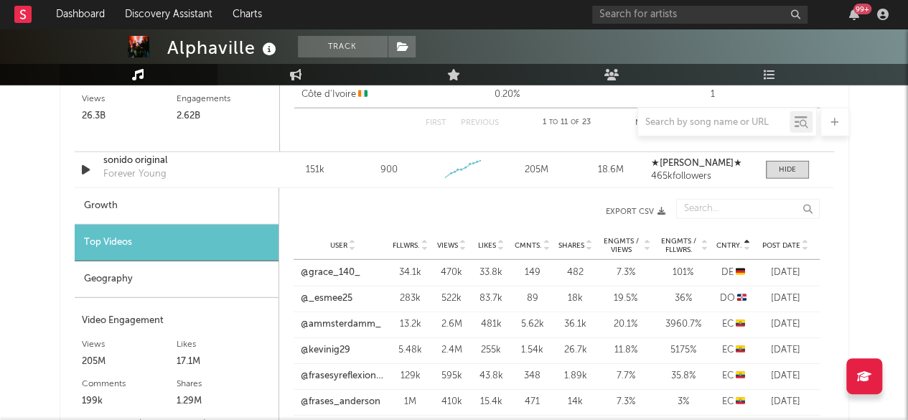
click at [118, 270] on div "Geography" at bounding box center [177, 279] width 204 height 37
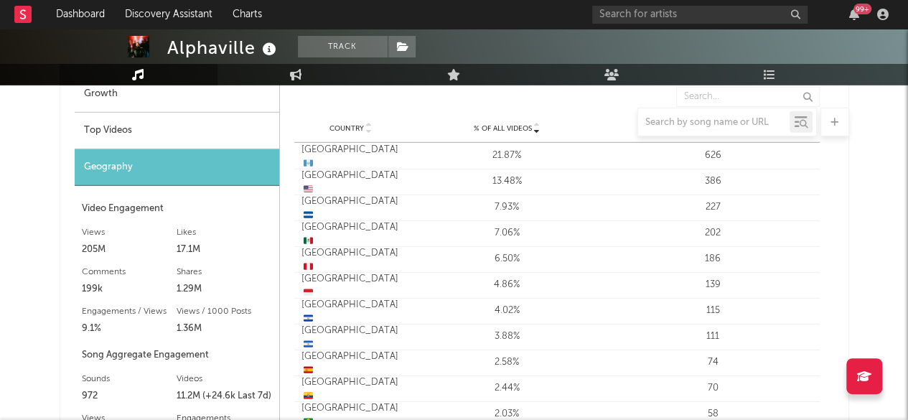
scroll to position [2060, 0]
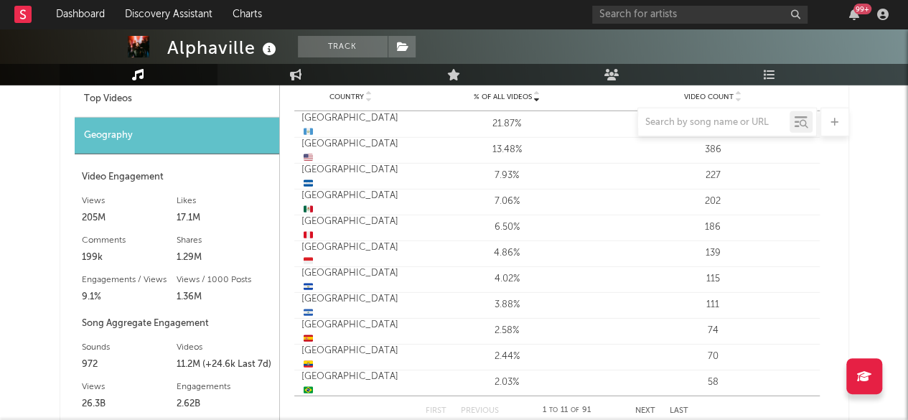
click at [136, 101] on div "Top Videos" at bounding box center [177, 99] width 204 height 37
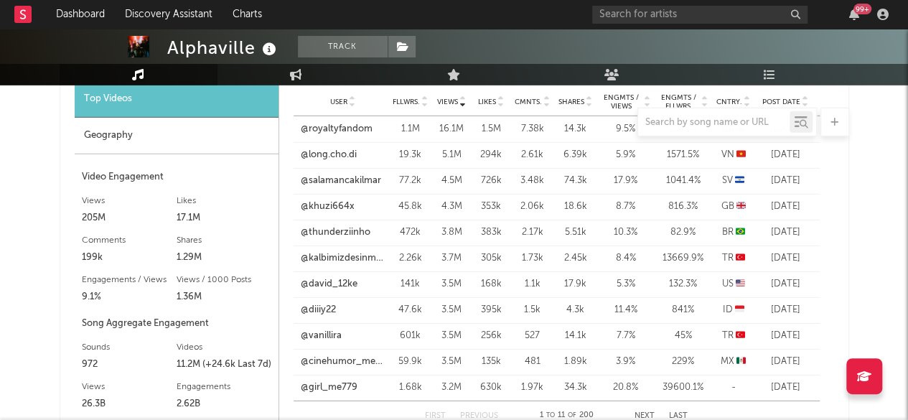
scroll to position [1988, 0]
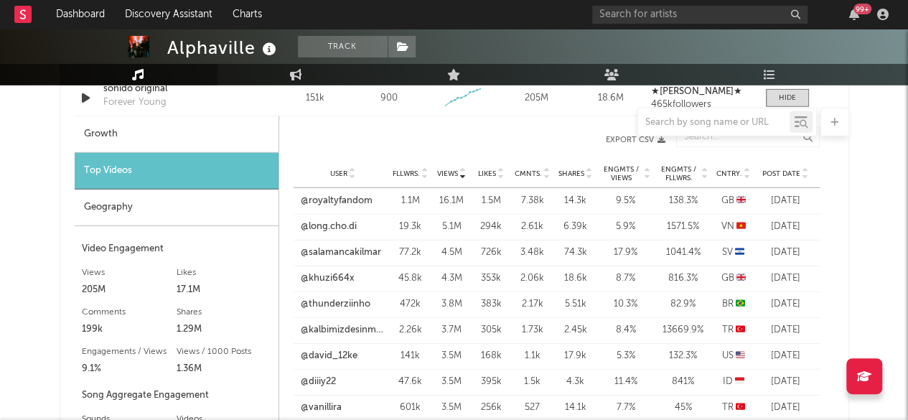
click at [746, 169] on icon at bounding box center [746, 171] width 7 height 6
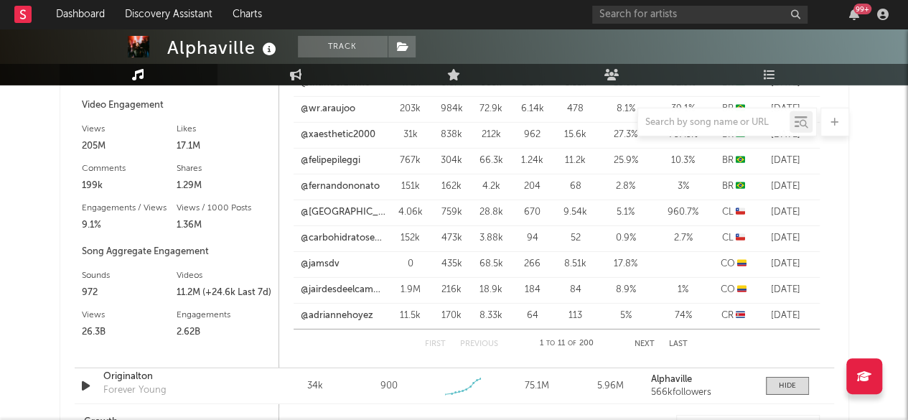
scroll to position [2275, 0]
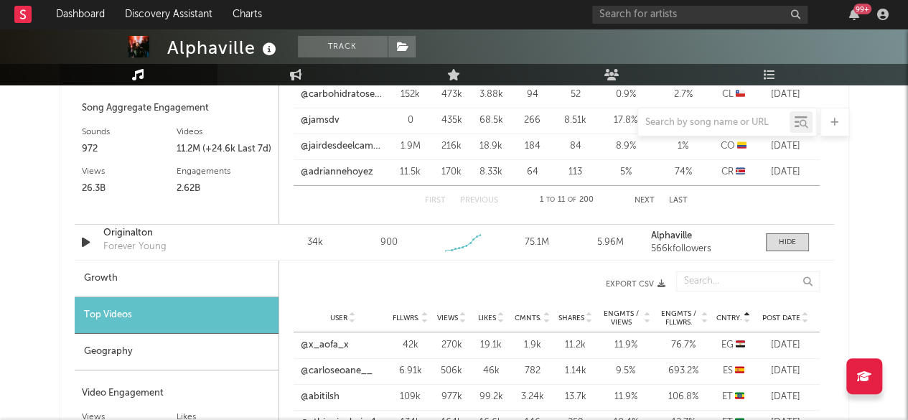
click at [641, 197] on button "Next" at bounding box center [644, 201] width 20 height 8
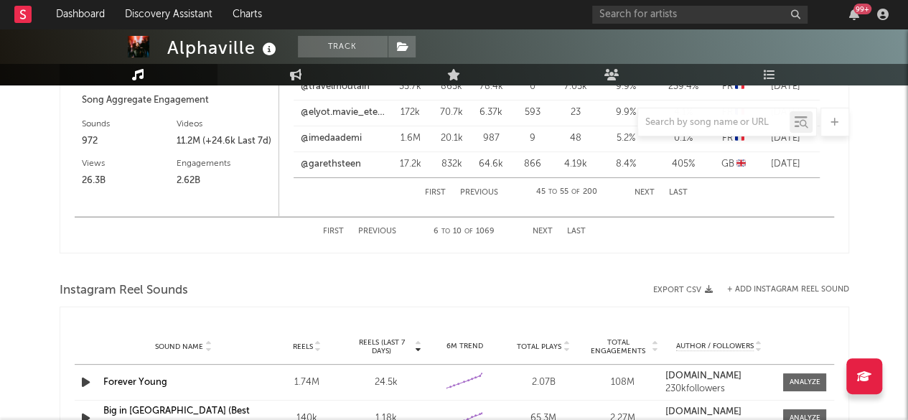
scroll to position [2706, 0]
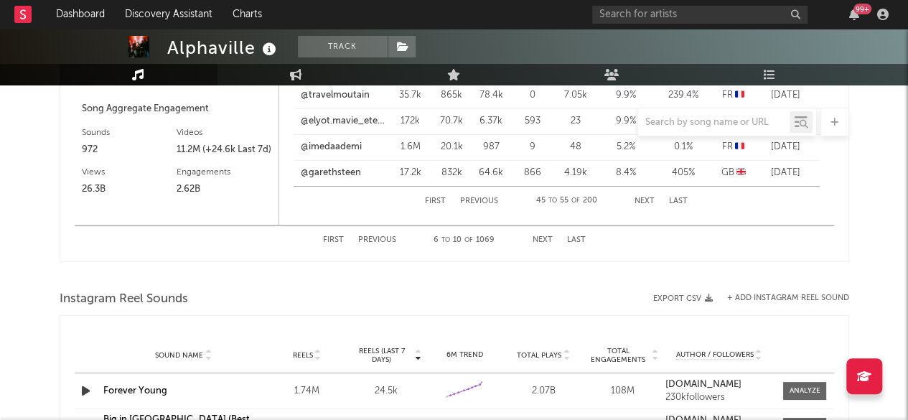
click at [540, 237] on button "Next" at bounding box center [542, 240] width 20 height 8
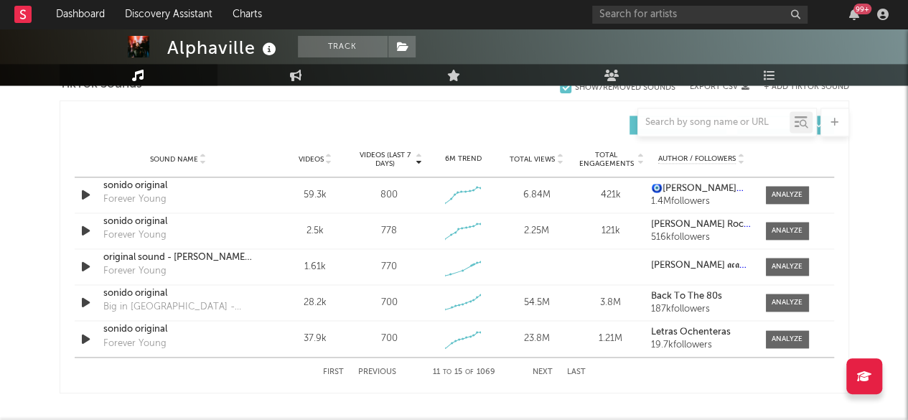
scroll to position [984, 0]
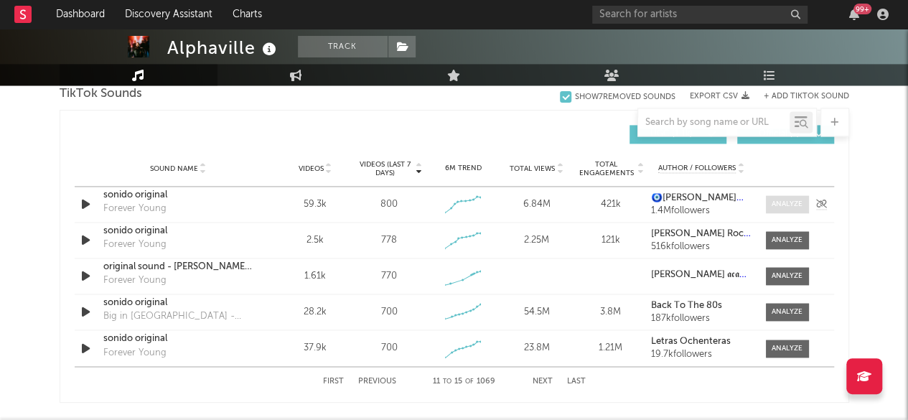
click at [794, 206] on div at bounding box center [786, 204] width 31 height 11
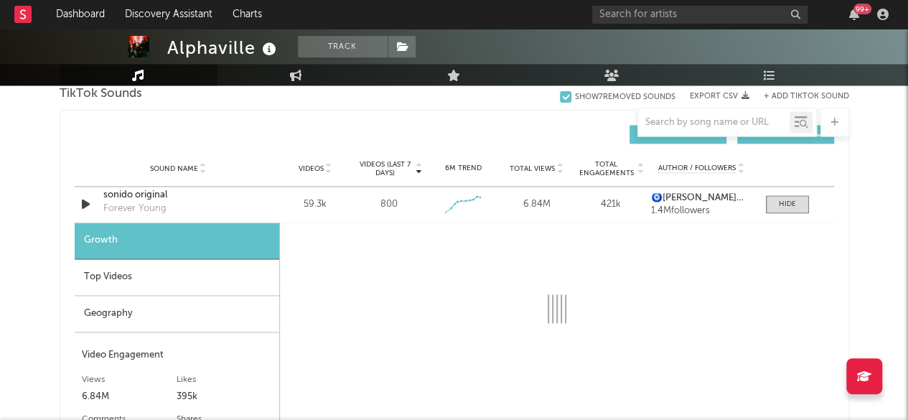
scroll to position [1055, 0]
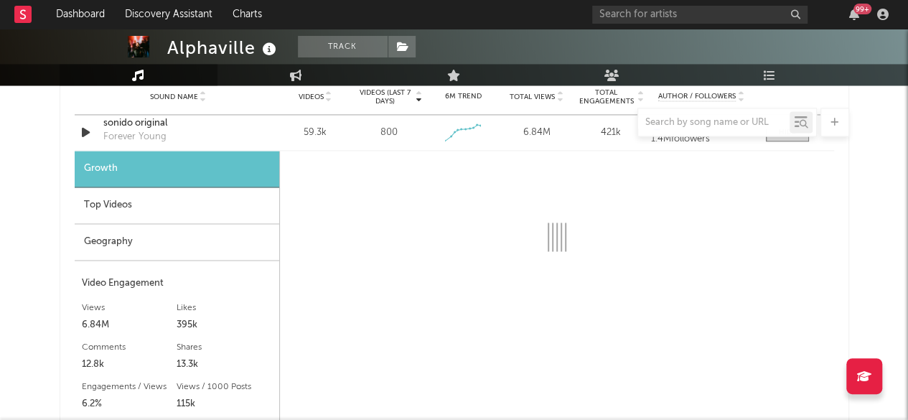
click at [124, 246] on div "Geography" at bounding box center [177, 242] width 204 height 37
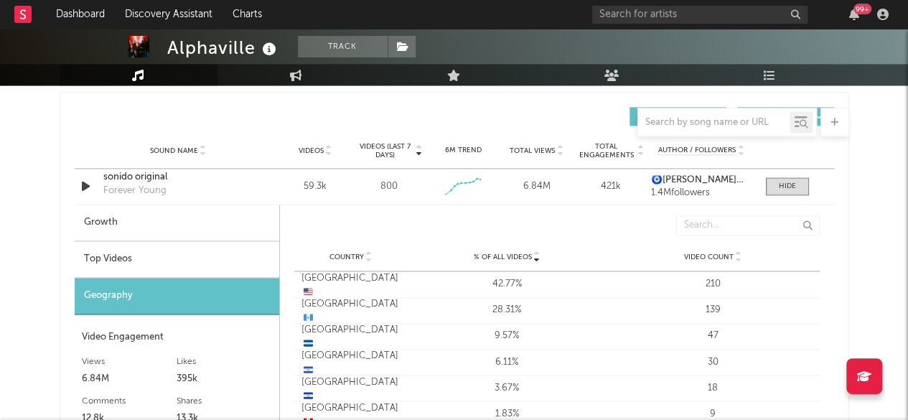
scroll to position [984, 0]
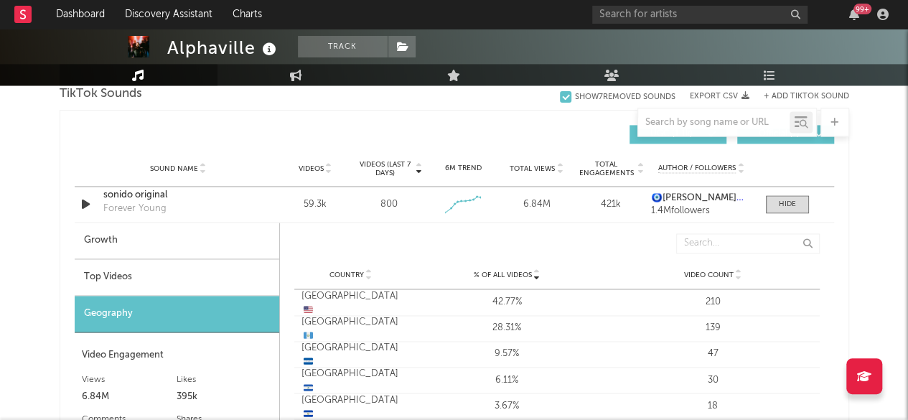
click at [113, 271] on div "Top Videos" at bounding box center [177, 277] width 204 height 37
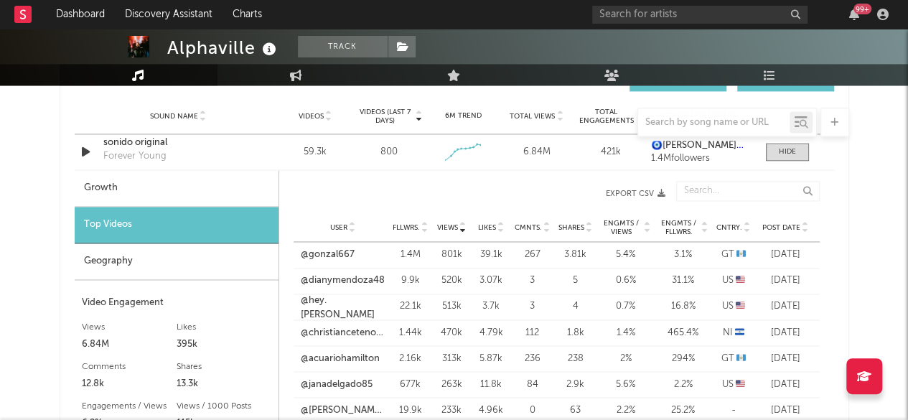
scroll to position [1055, 0]
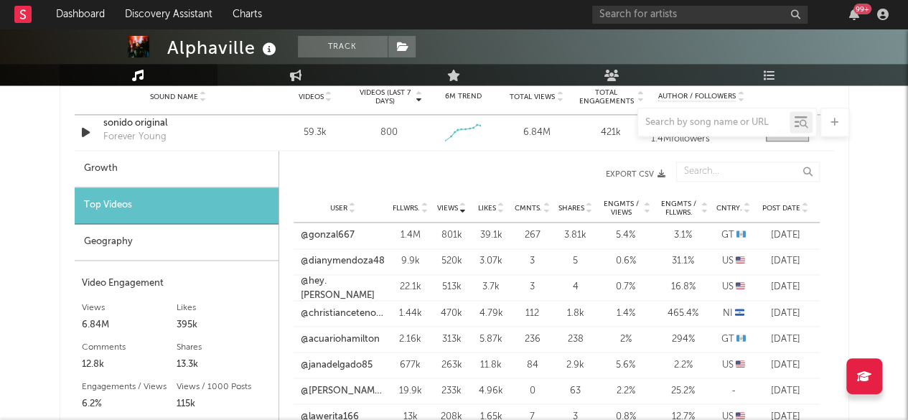
click at [745, 204] on icon at bounding box center [746, 205] width 7 height 6
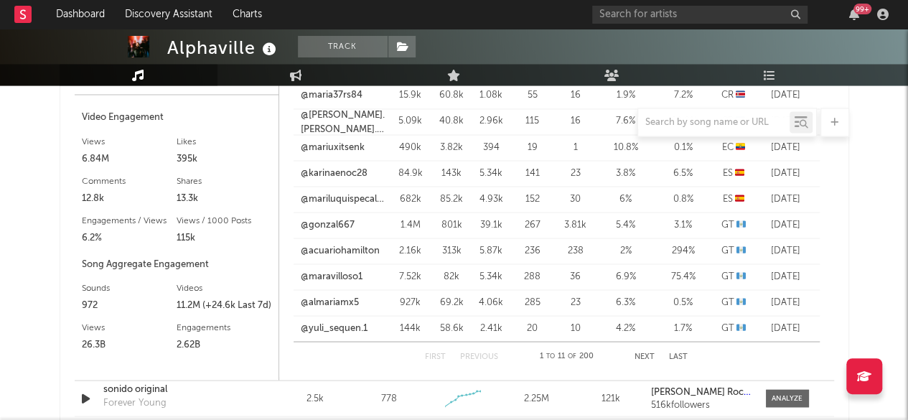
scroll to position [1199, 0]
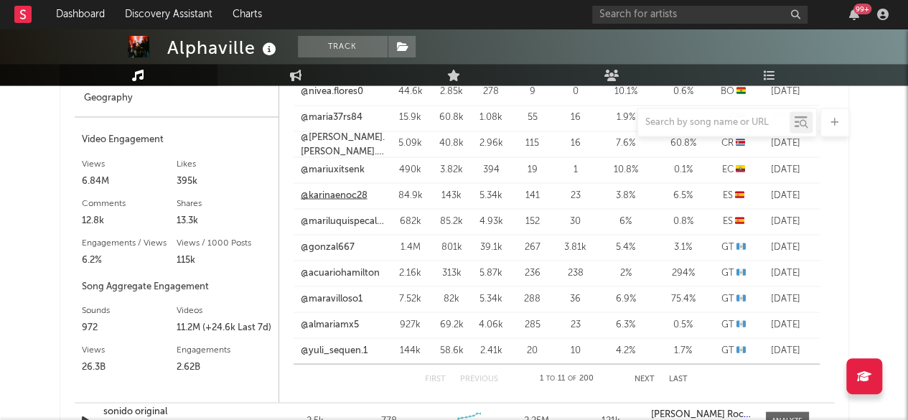
click at [349, 191] on link "@karinaenoc28" at bounding box center [334, 195] width 67 height 14
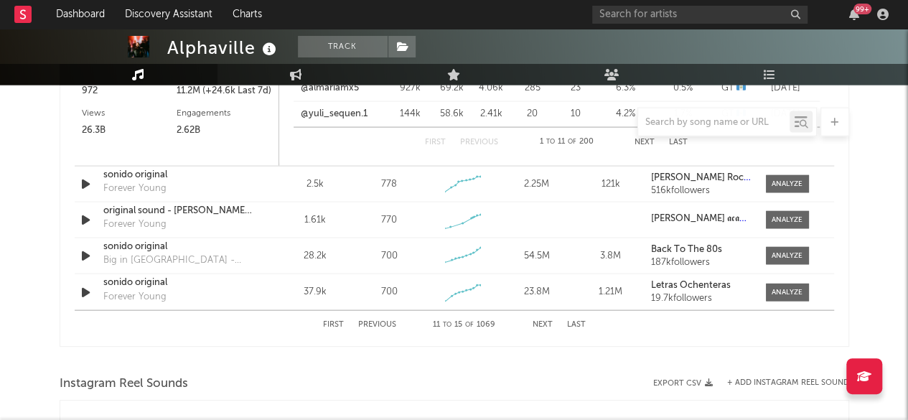
scroll to position [1414, 0]
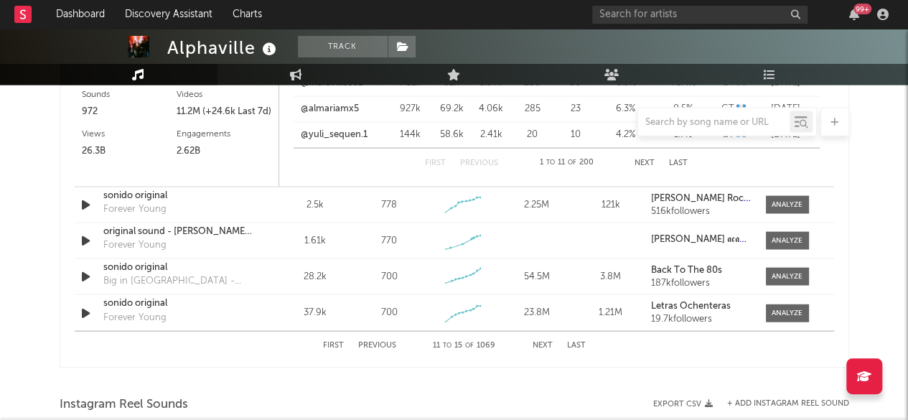
click at [778, 204] on div at bounding box center [786, 204] width 31 height 11
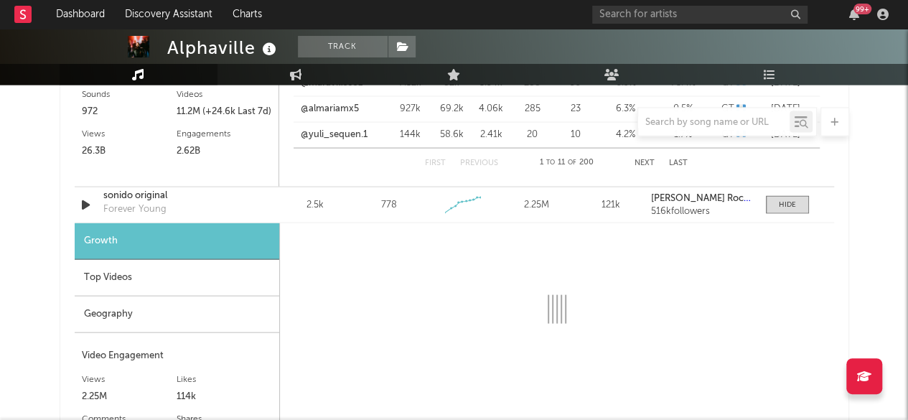
click at [110, 316] on div "Geography" at bounding box center [177, 314] width 204 height 37
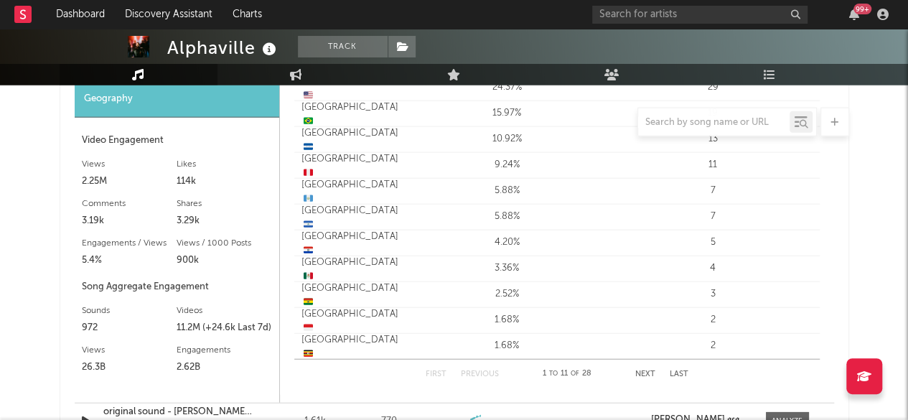
scroll to position [1773, 0]
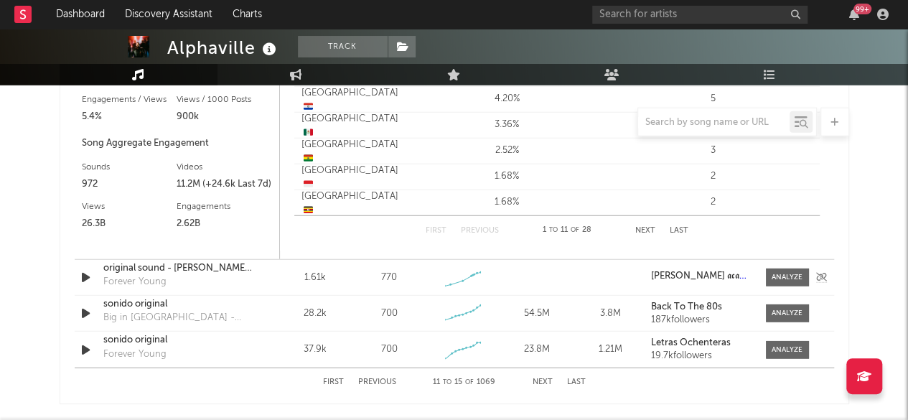
drag, startPoint x: 786, startPoint y: 273, endPoint x: 825, endPoint y: 273, distance: 39.5
click at [786, 273] on div at bounding box center [786, 277] width 31 height 11
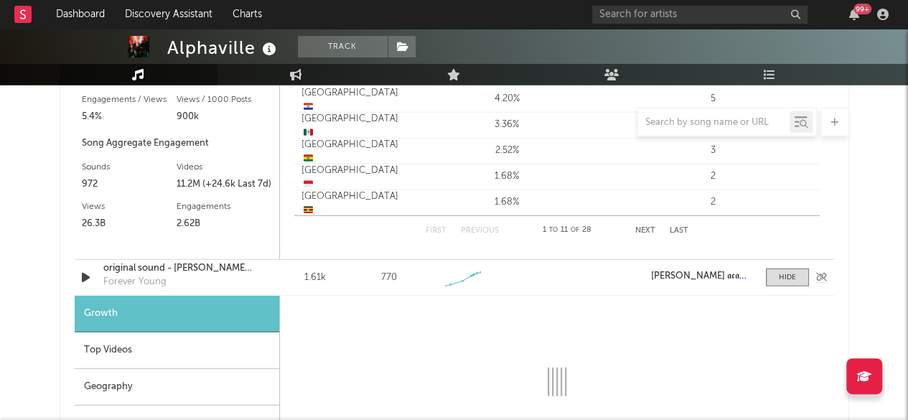
scroll to position [1916, 0]
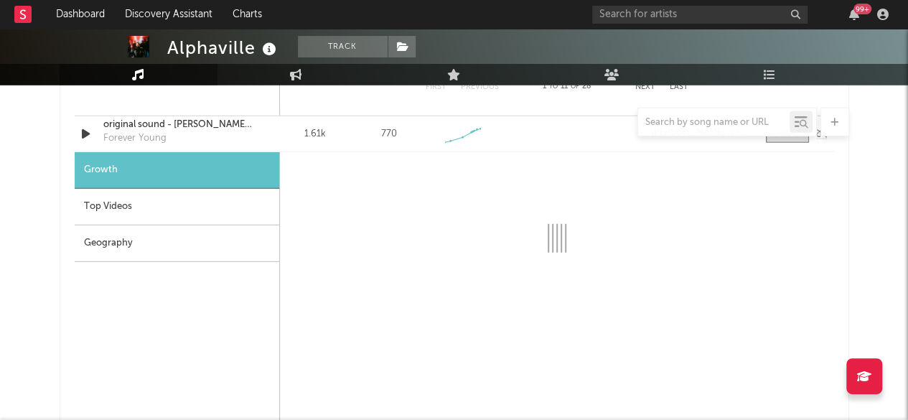
select select "1w"
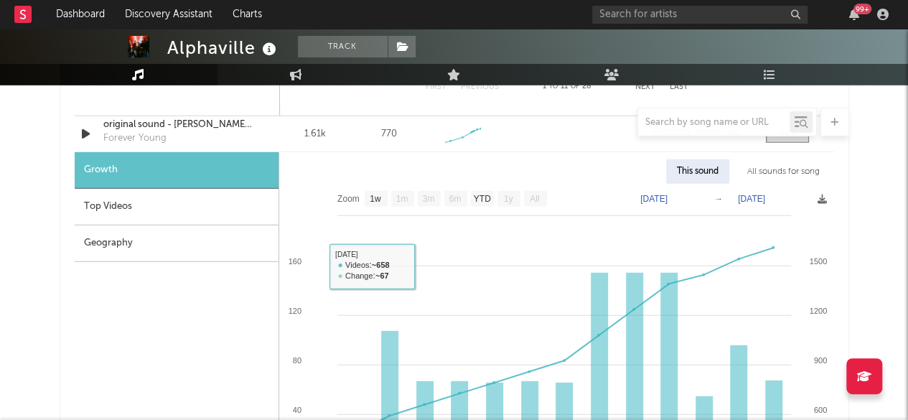
click at [141, 242] on div "Geography" at bounding box center [177, 243] width 204 height 37
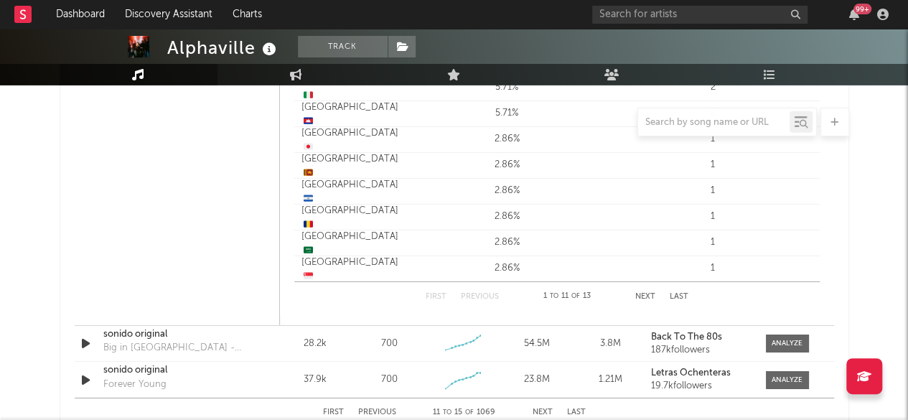
scroll to position [2203, 0]
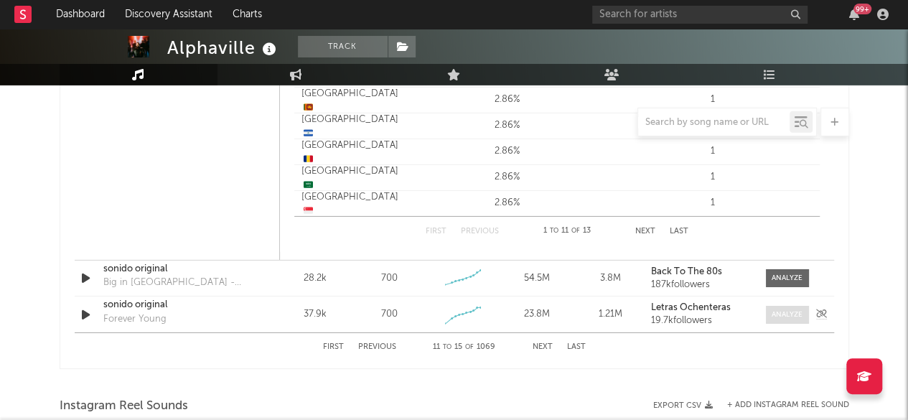
click at [789, 309] on div at bounding box center [786, 314] width 31 height 11
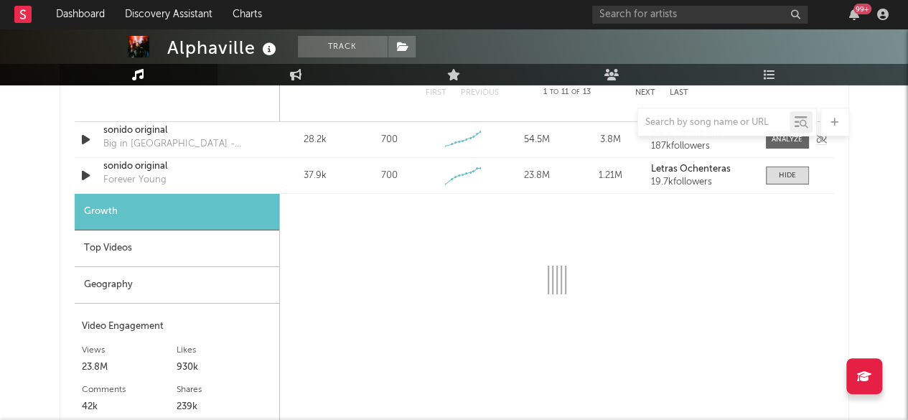
scroll to position [2347, 0]
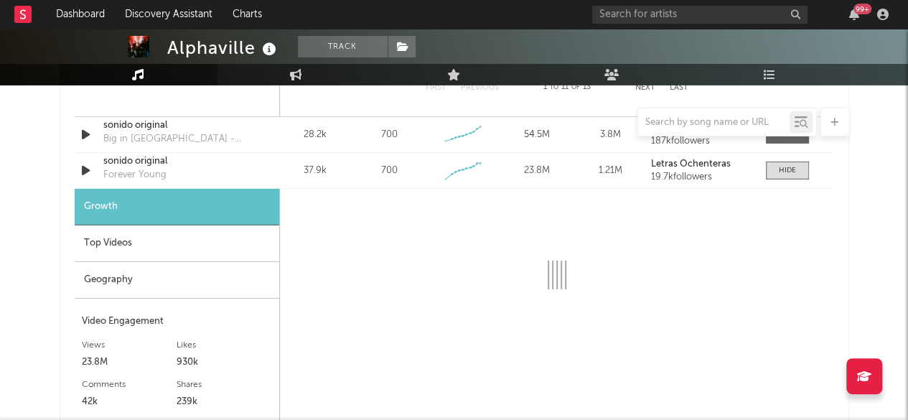
click at [116, 276] on div "Geography" at bounding box center [177, 280] width 204 height 37
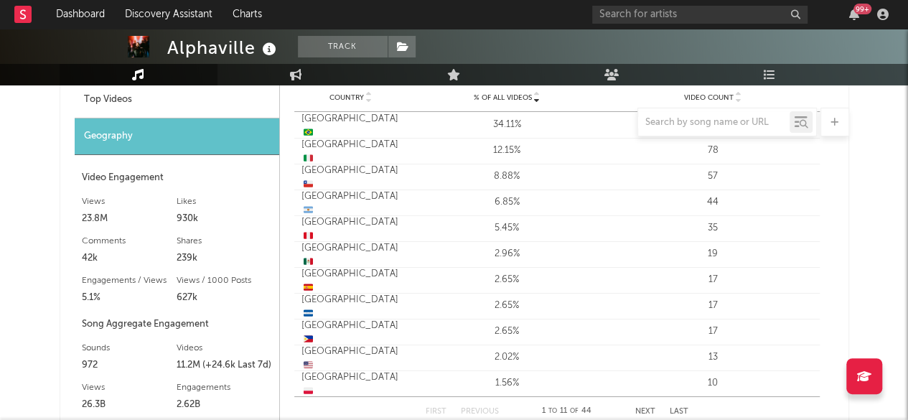
scroll to position [2419, 0]
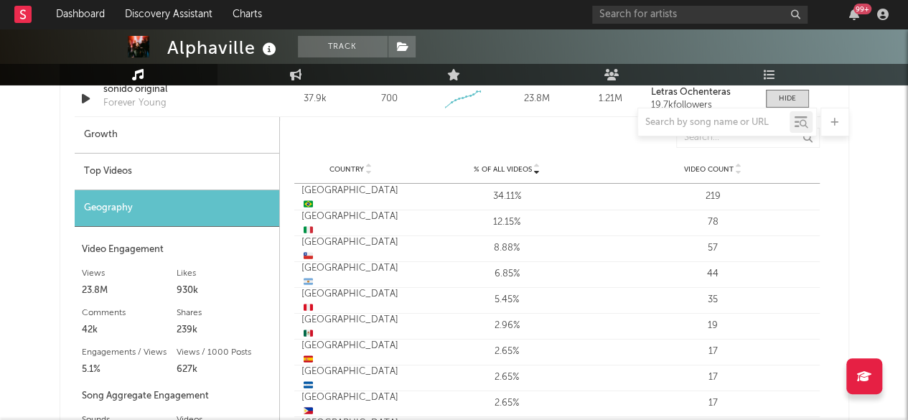
click at [108, 174] on div "Top Videos" at bounding box center [177, 172] width 204 height 37
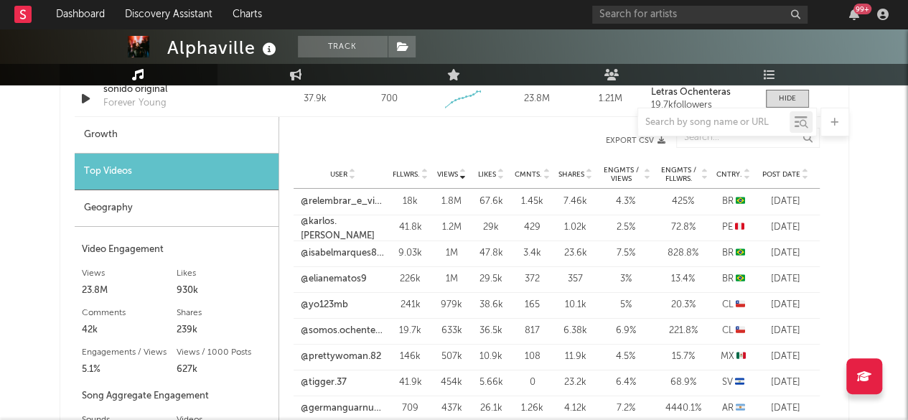
click at [748, 174] on icon at bounding box center [746, 177] width 7 height 6
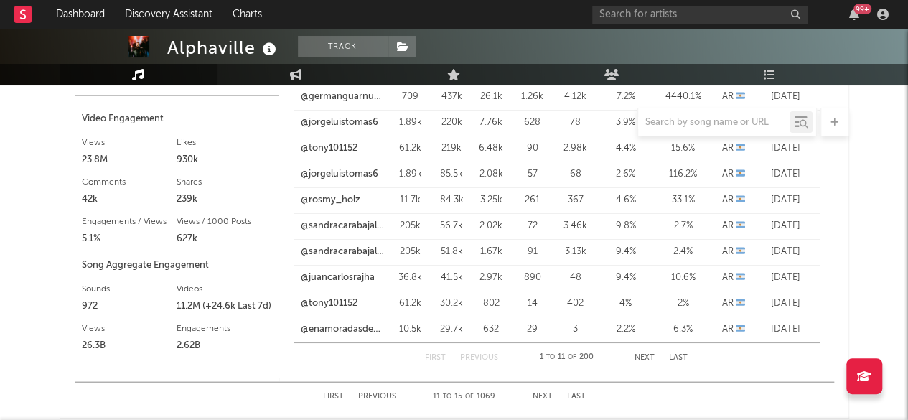
scroll to position [2562, 0]
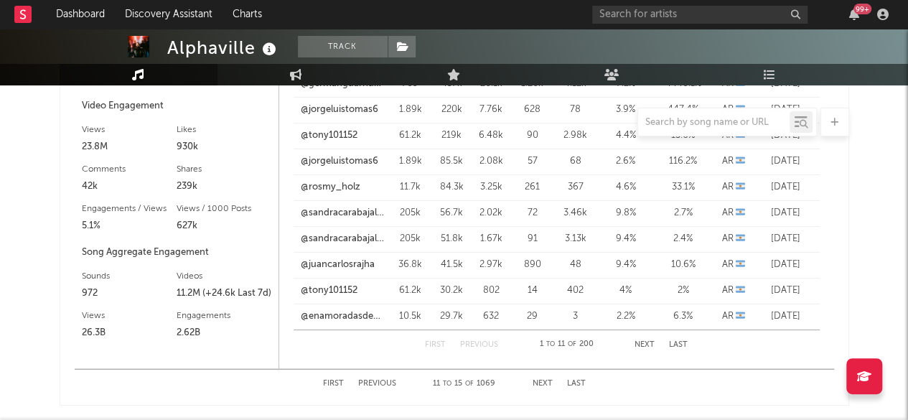
click at [646, 344] on button "Next" at bounding box center [644, 345] width 20 height 8
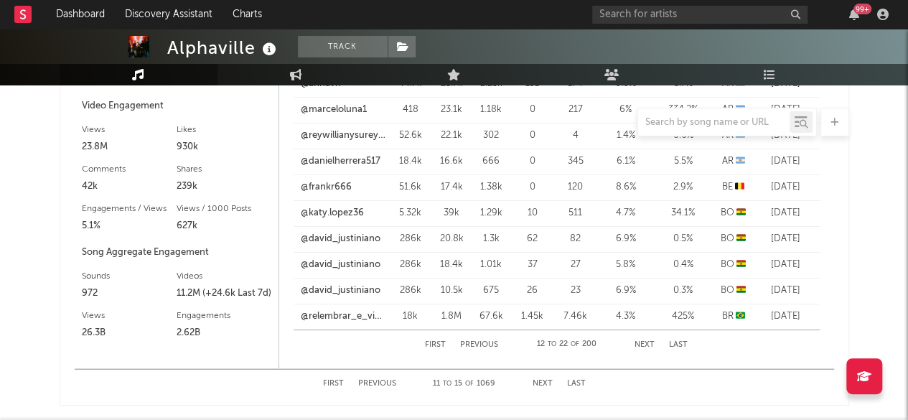
click at [646, 344] on button "Next" at bounding box center [644, 345] width 20 height 8
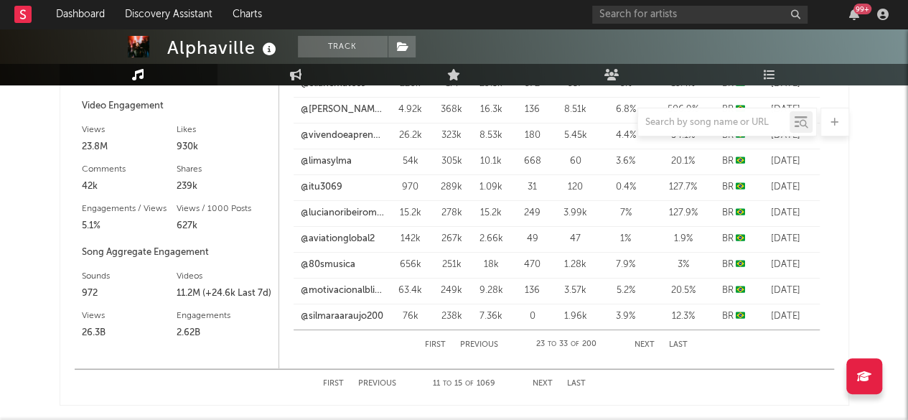
click at [646, 344] on button "Next" at bounding box center [644, 345] width 20 height 8
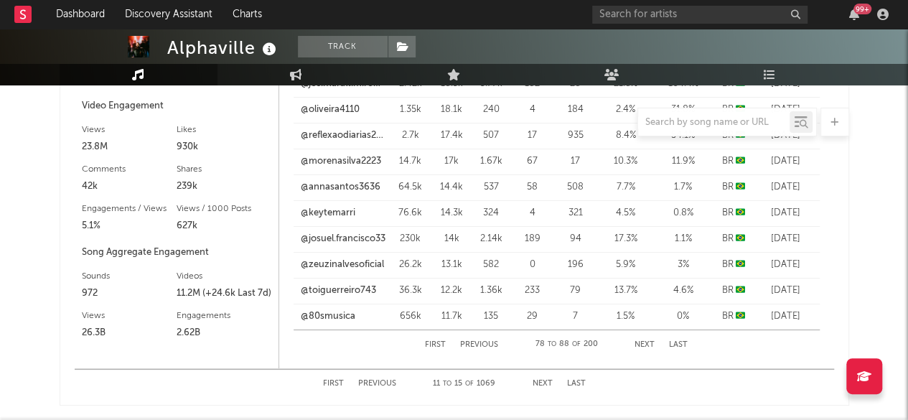
click at [646, 344] on button "Next" at bounding box center [644, 345] width 20 height 8
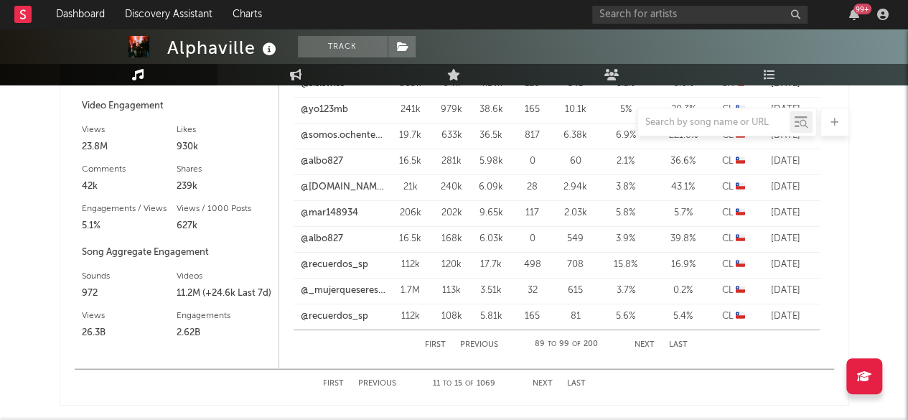
click at [646, 344] on button "Next" at bounding box center [644, 345] width 20 height 8
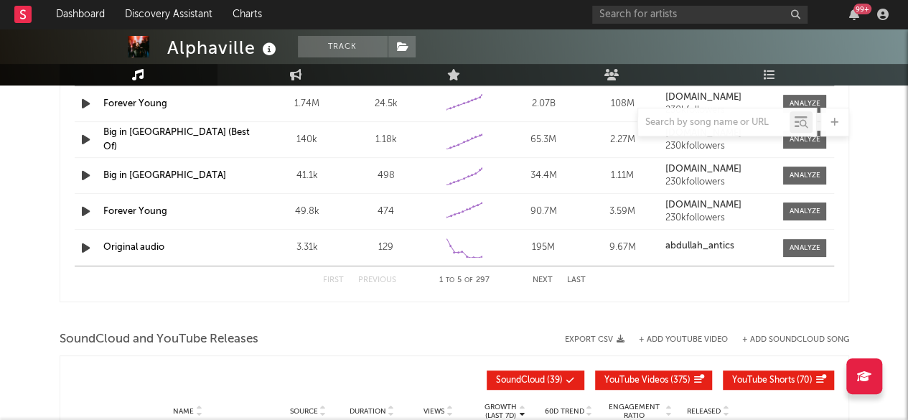
scroll to position [3064, 0]
